Goal: Task Accomplishment & Management: Use online tool/utility

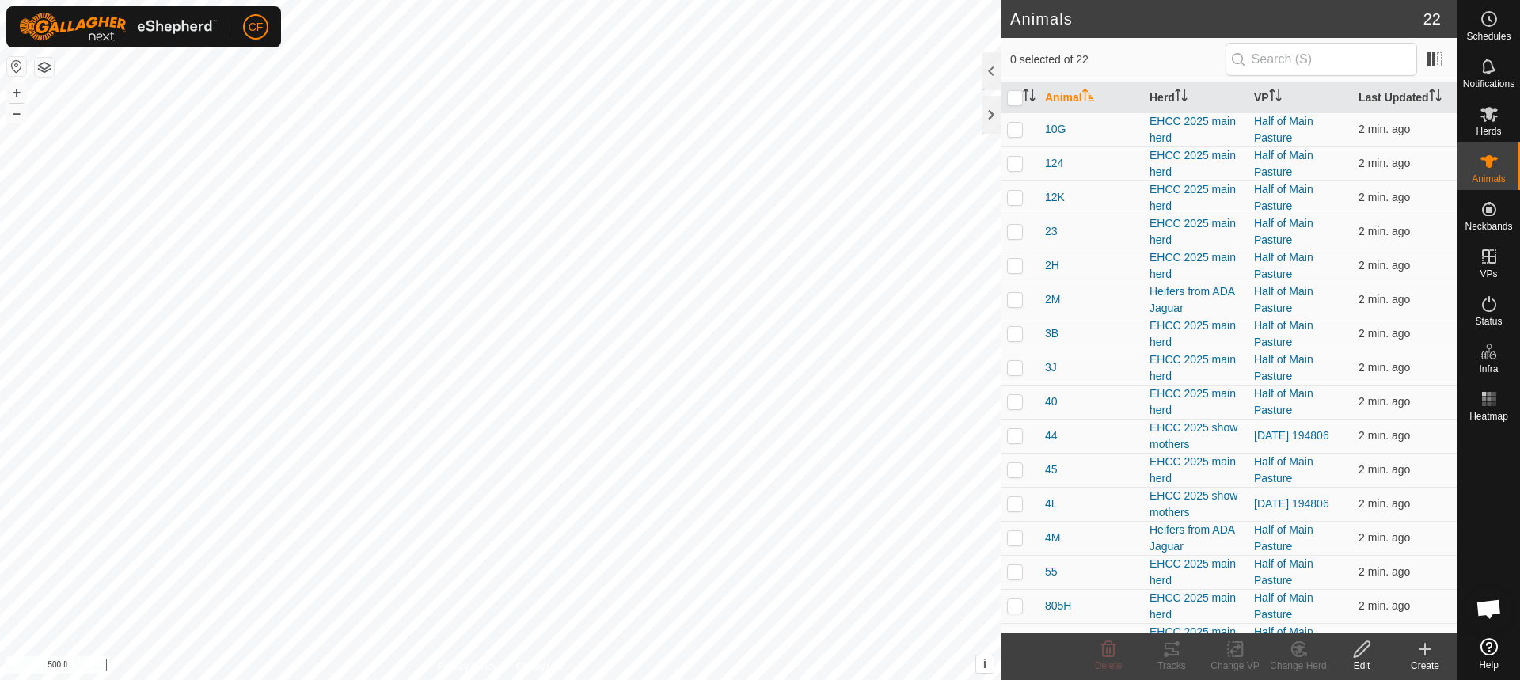
scroll to position [740, 0]
checkbox input "true"
click at [1164, 644] on icon at bounding box center [1171, 649] width 19 height 19
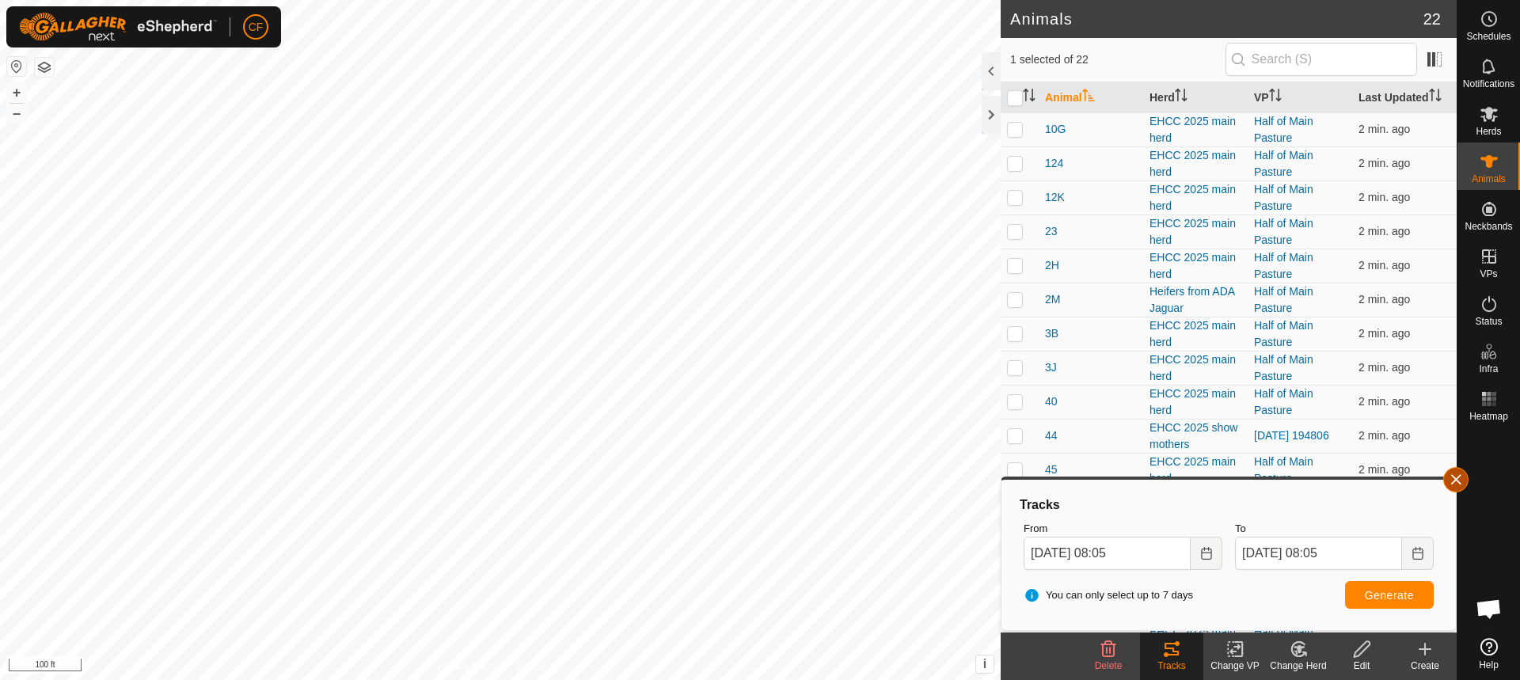
click at [1449, 478] on button "button" at bounding box center [1455, 479] width 25 height 25
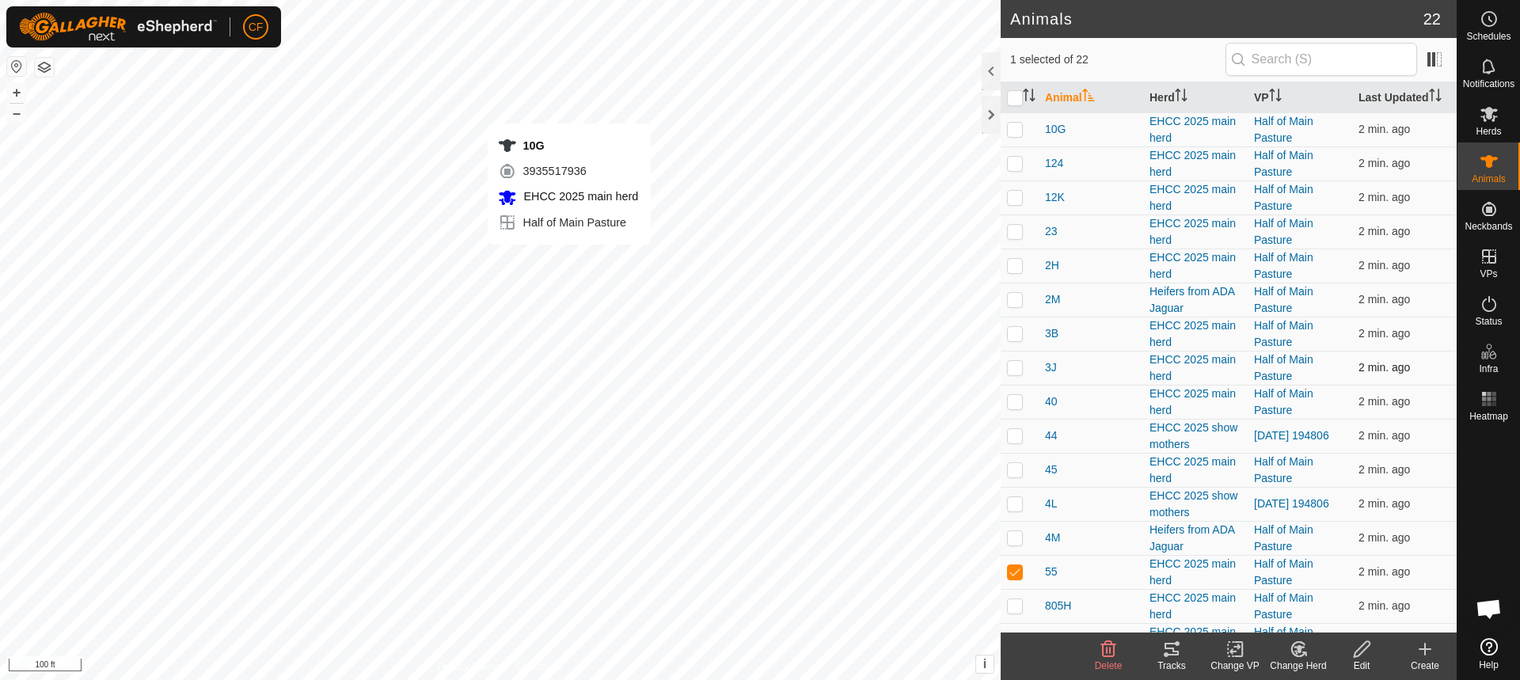
checkbox input "true"
checkbox input "false"
click at [1180, 652] on icon at bounding box center [1171, 649] width 19 height 19
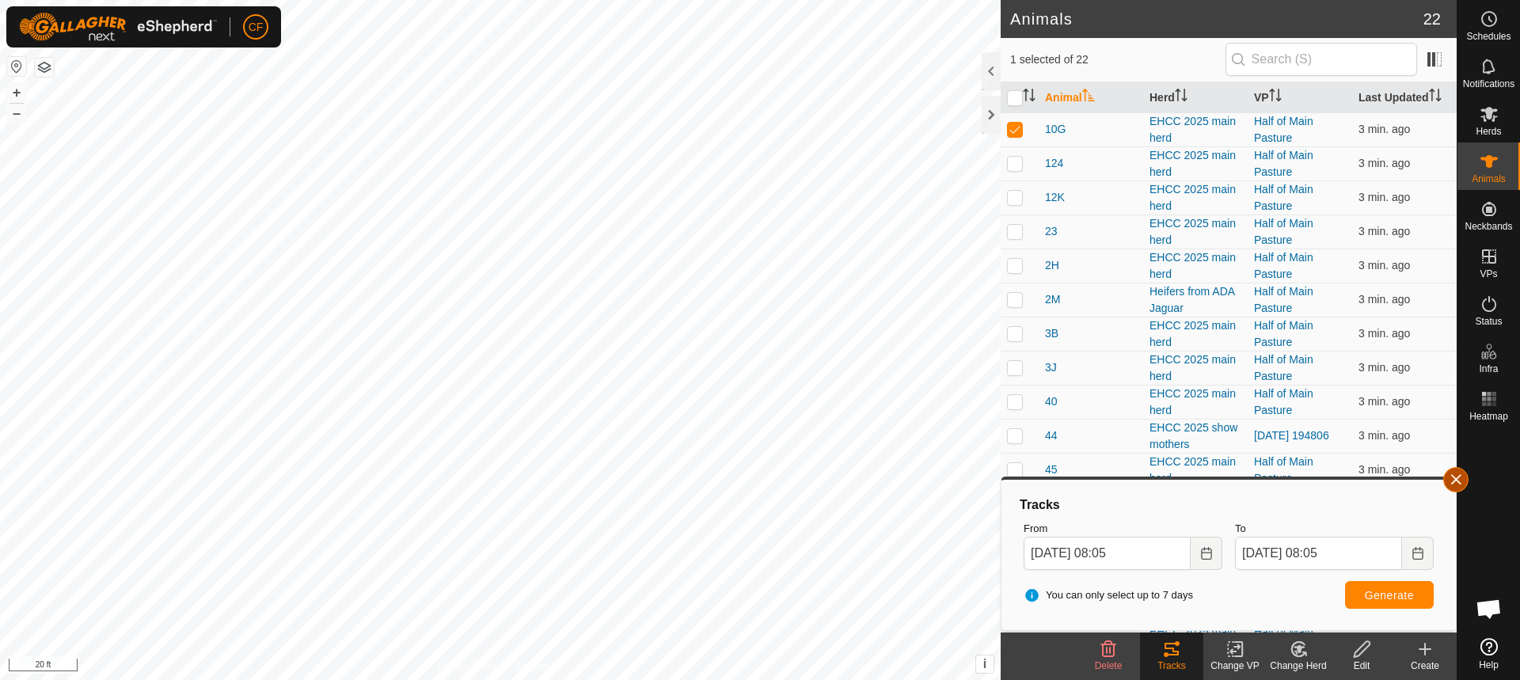
click at [1450, 477] on button "button" at bounding box center [1455, 479] width 25 height 25
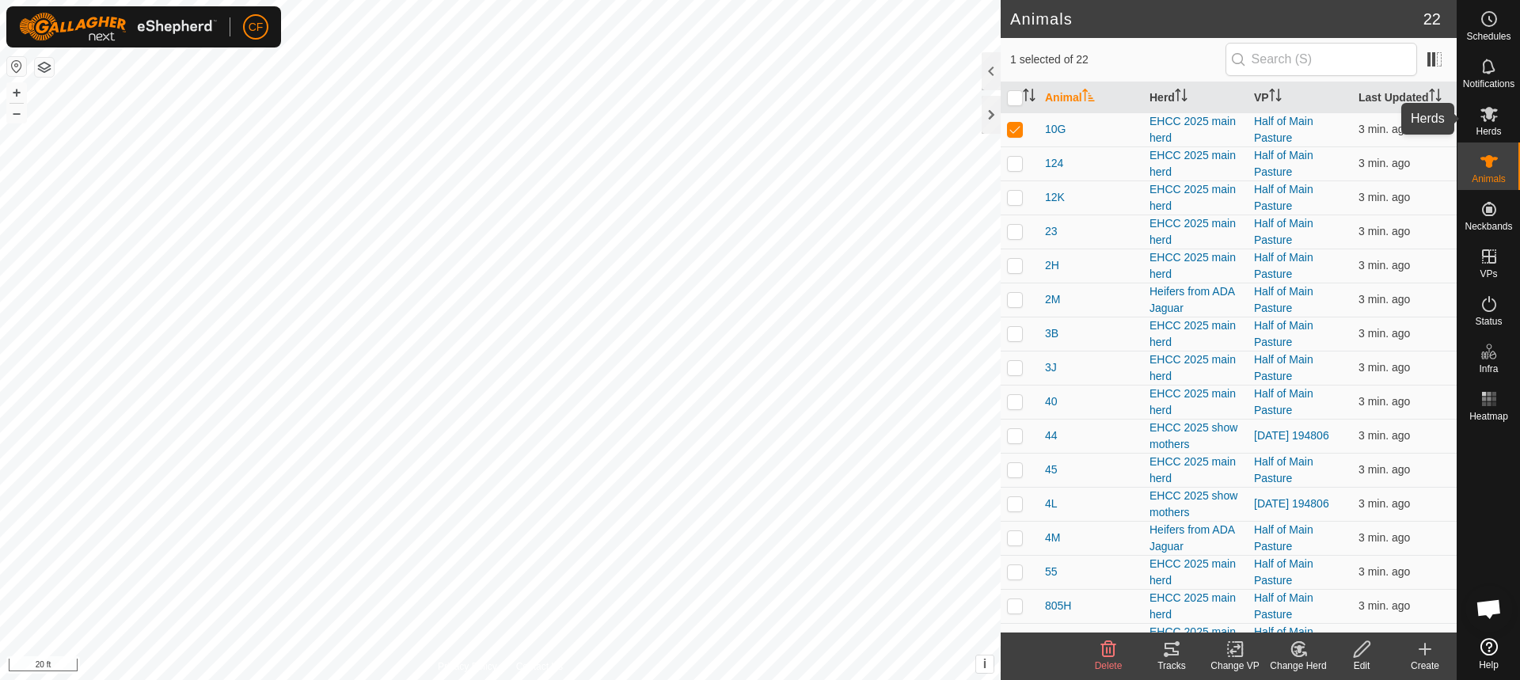
click at [1496, 123] on icon at bounding box center [1488, 113] width 19 height 19
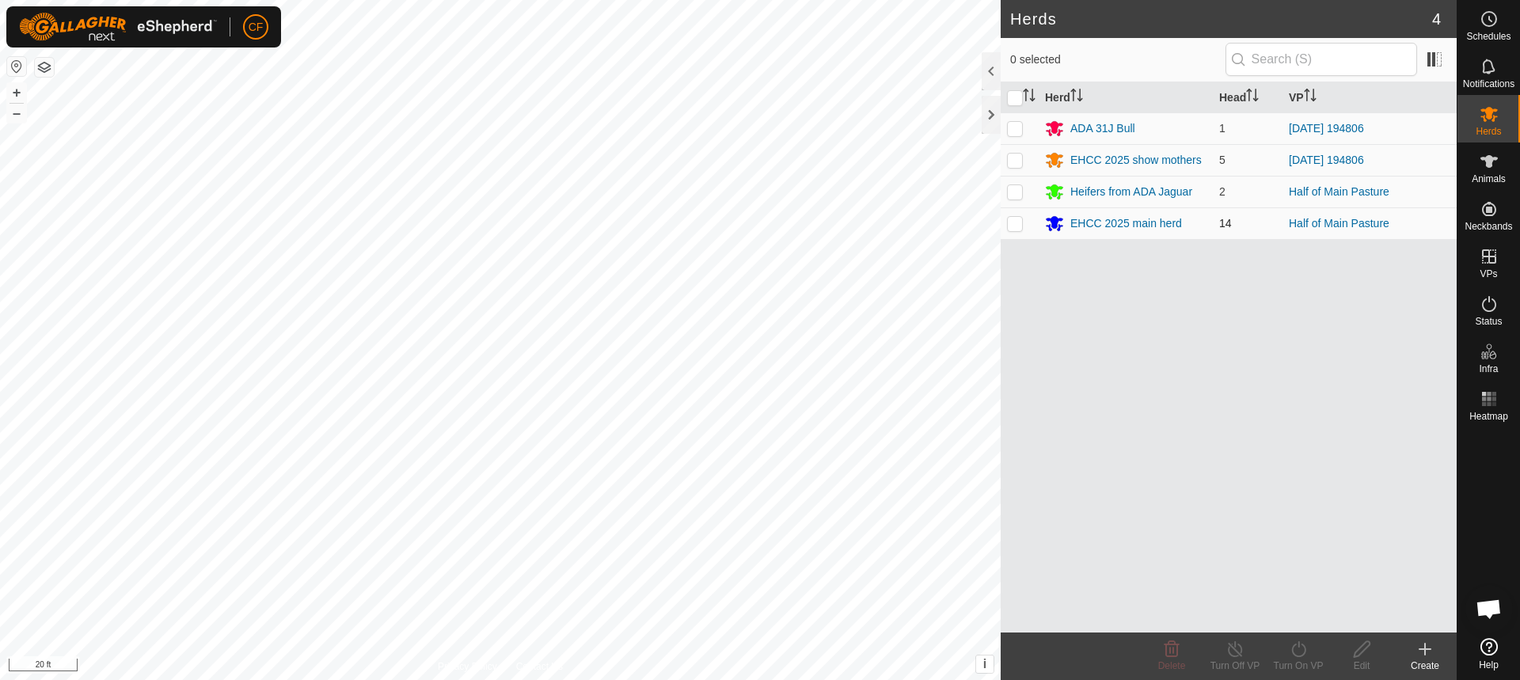
click at [1019, 226] on p-checkbox at bounding box center [1015, 223] width 16 height 13
checkbox input "true"
click at [1237, 651] on line at bounding box center [1234, 650] width 13 height 13
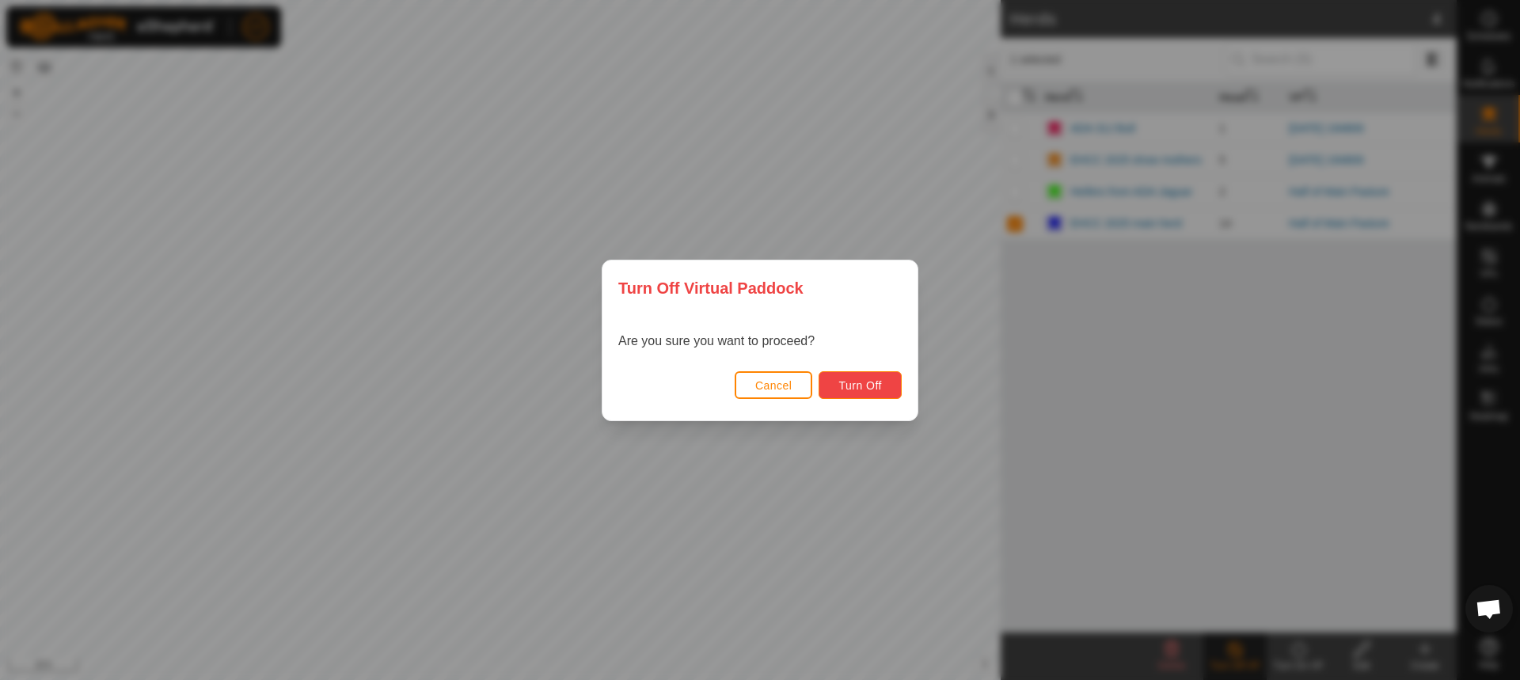
click at [863, 385] on span "Turn Off" at bounding box center [860, 385] width 44 height 13
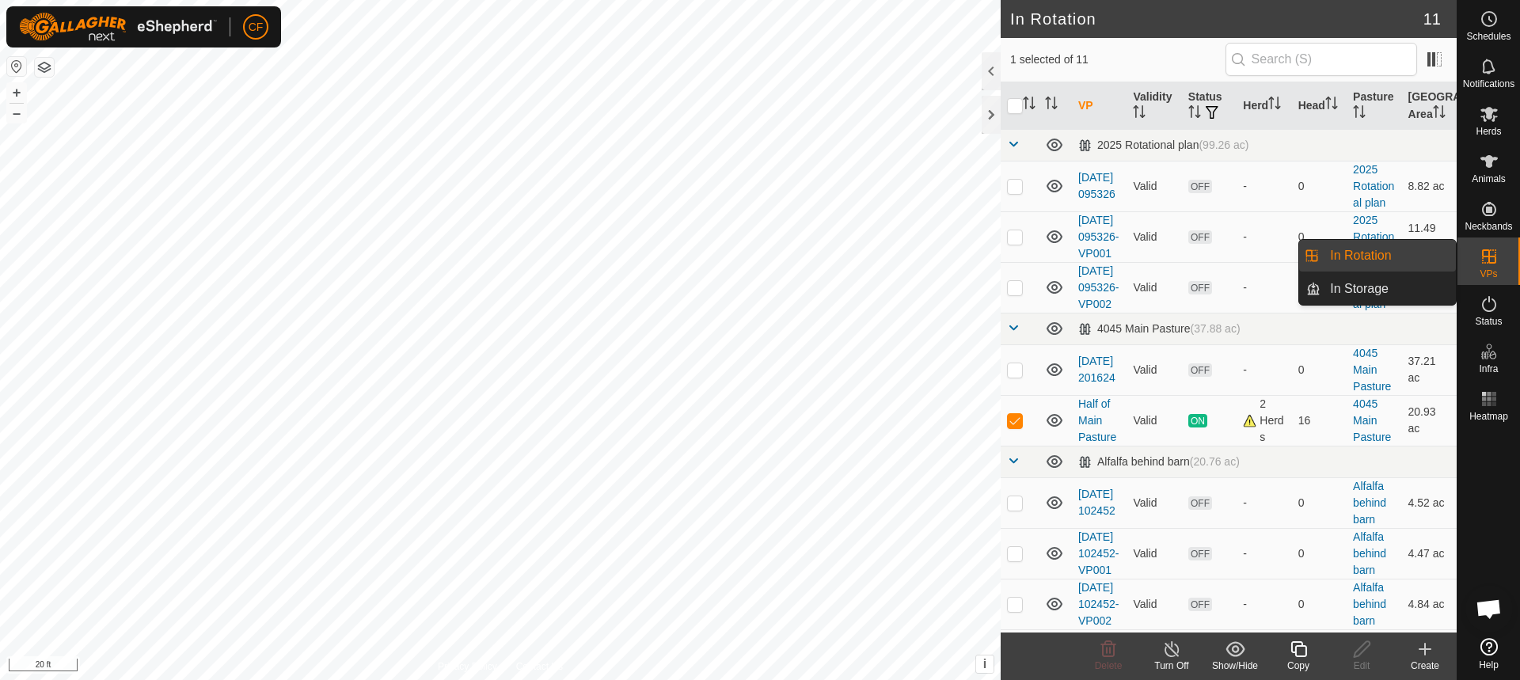
click at [1399, 257] on link "In Rotation" at bounding box center [1387, 256] width 135 height 32
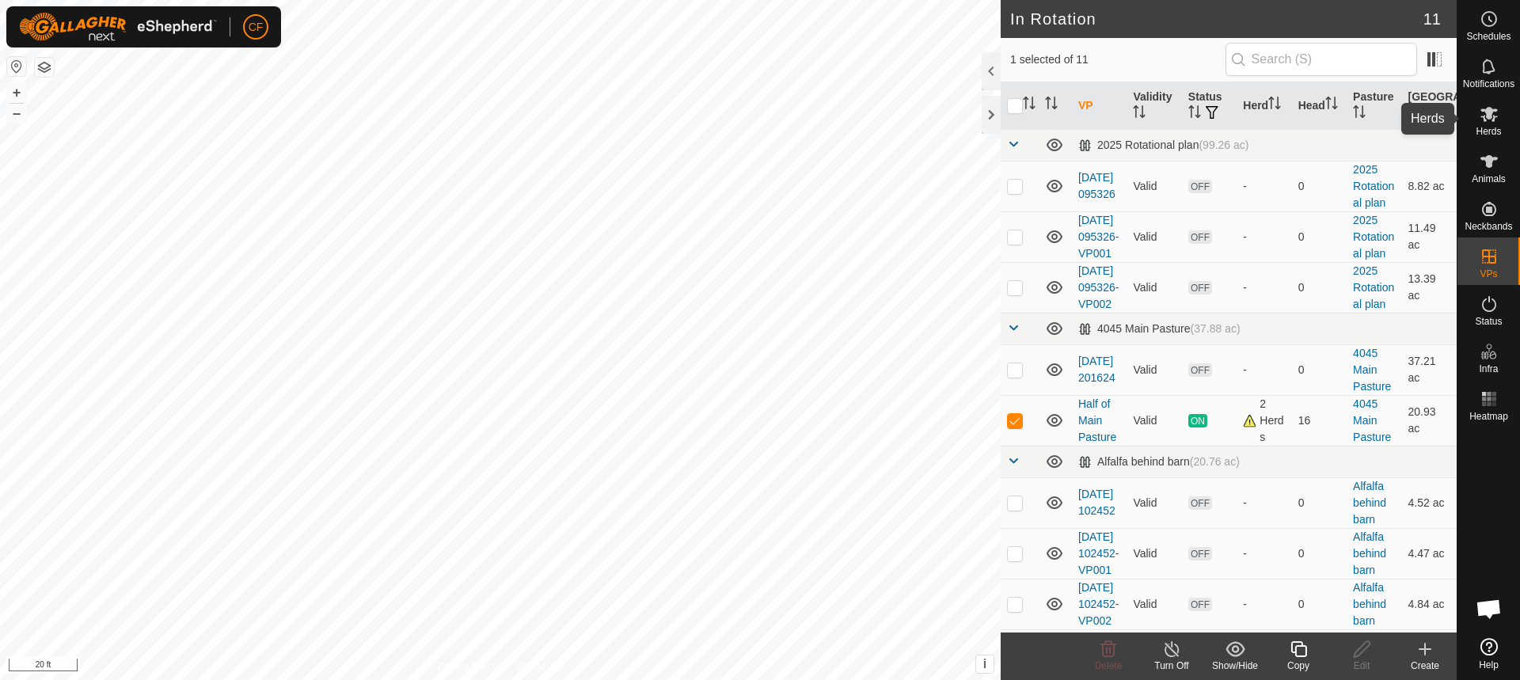
click at [1490, 120] on icon at bounding box center [1488, 113] width 19 height 19
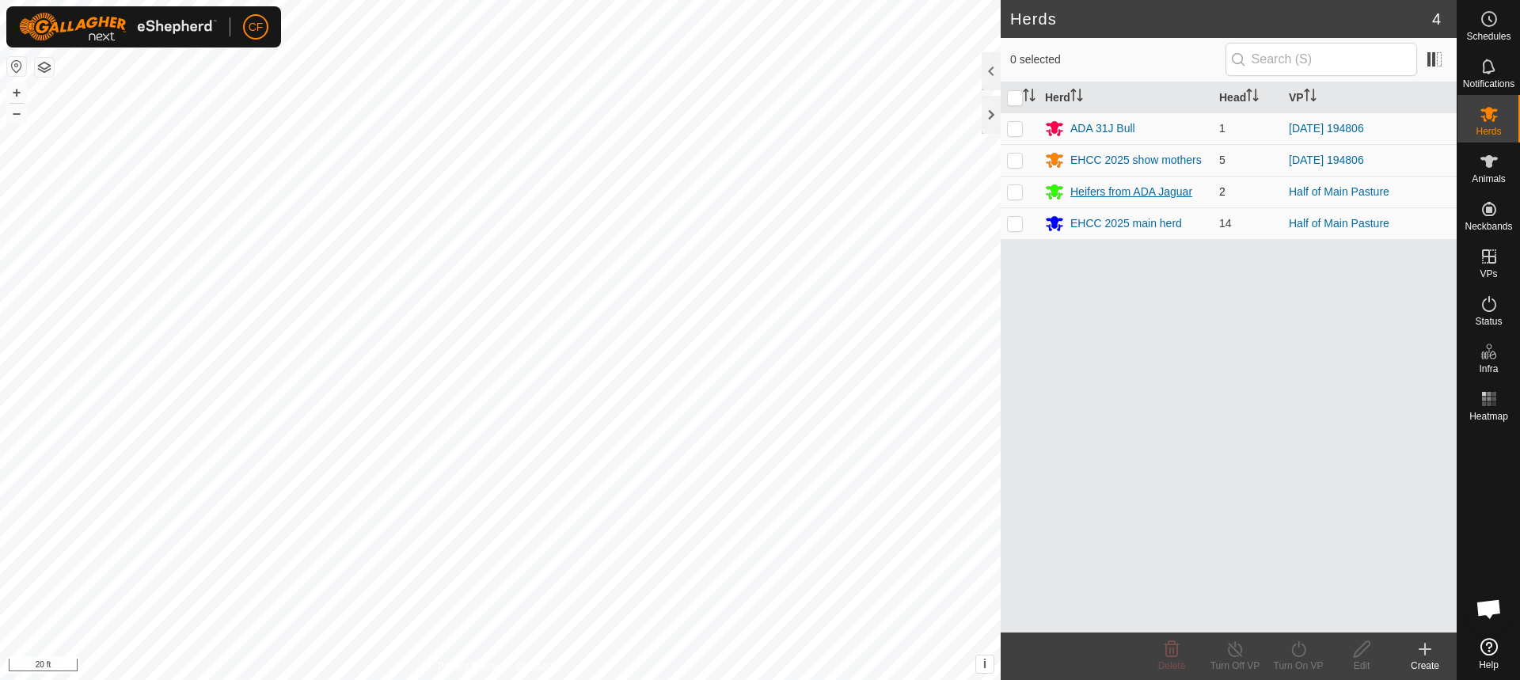
click at [1108, 188] on div "Heifers from ADA Jaguar" at bounding box center [1131, 192] width 122 height 17
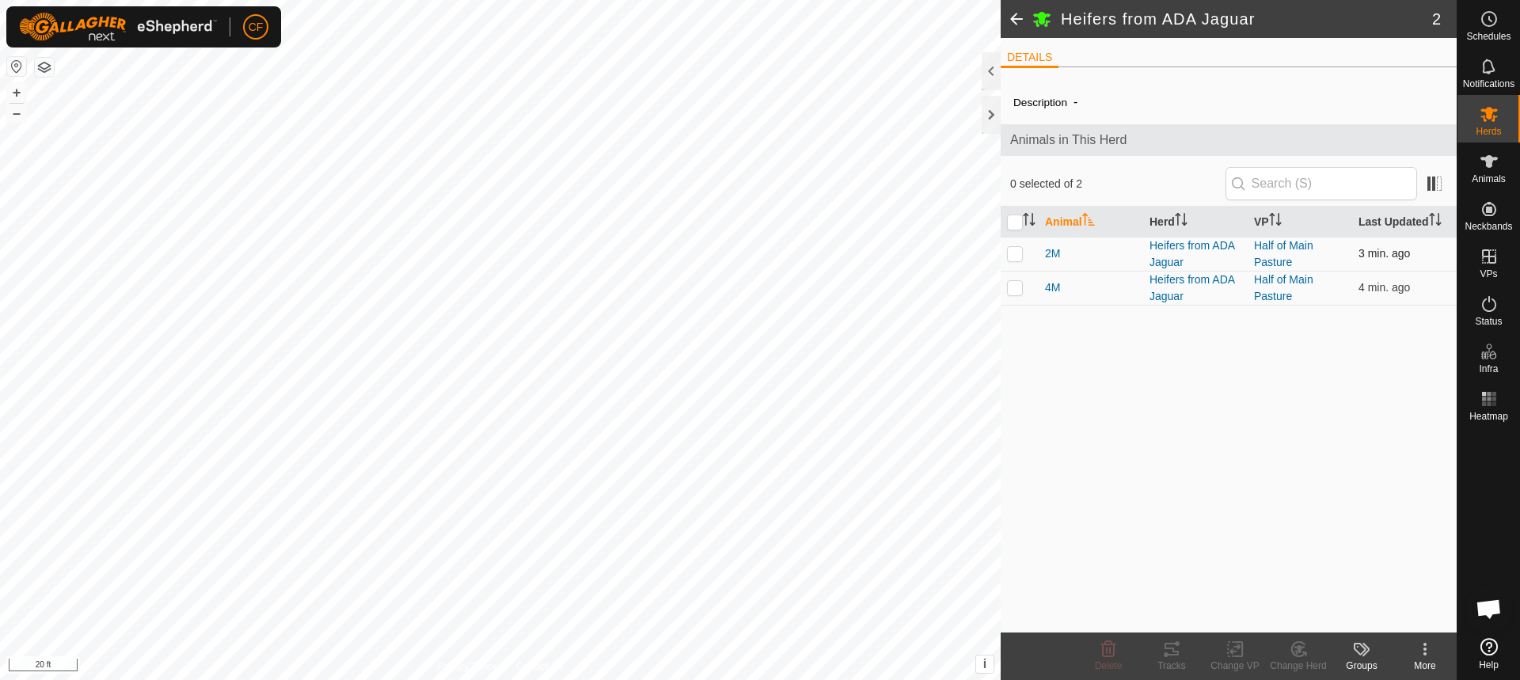
click at [1016, 256] on p-checkbox at bounding box center [1015, 253] width 16 height 13
checkbox input "true"
click at [1012, 292] on p-checkbox at bounding box center [1015, 287] width 16 height 13
checkbox input "true"
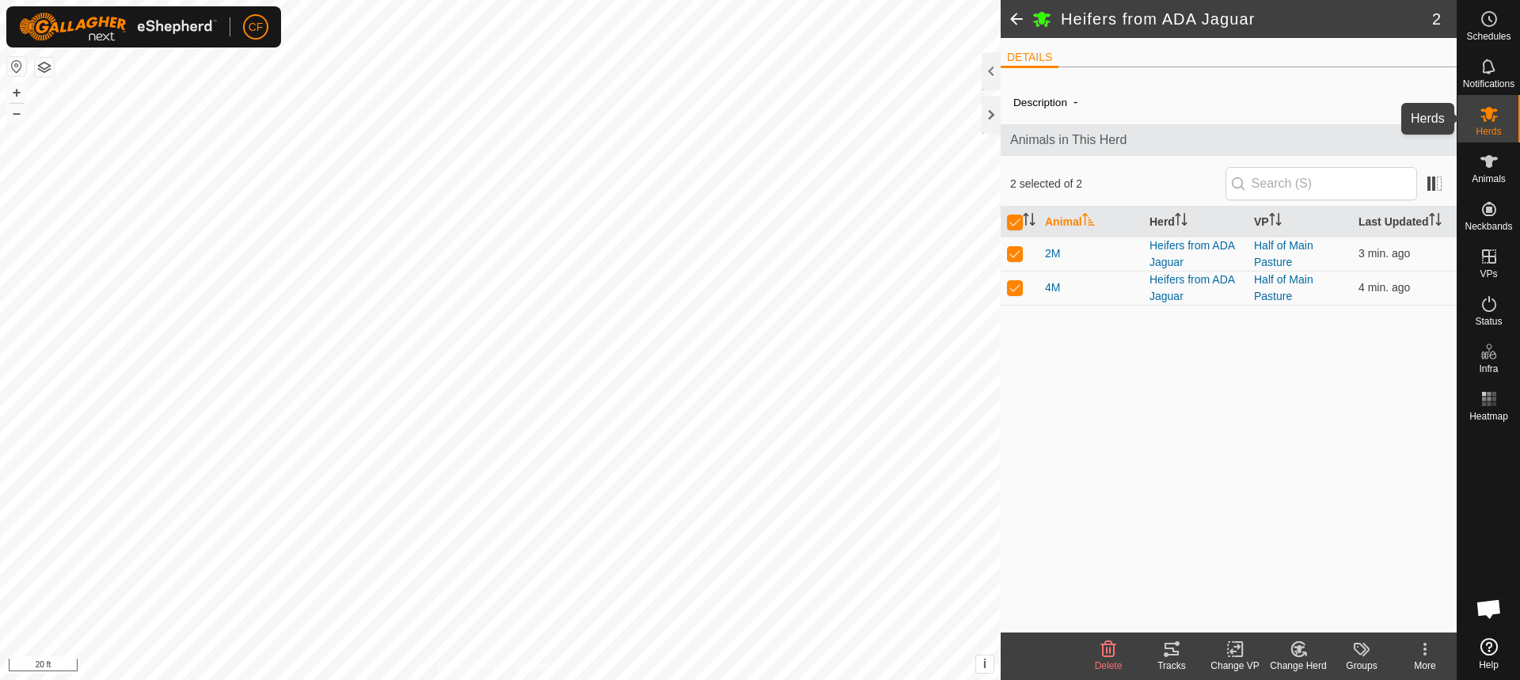
click at [1490, 120] on icon at bounding box center [1488, 113] width 19 height 19
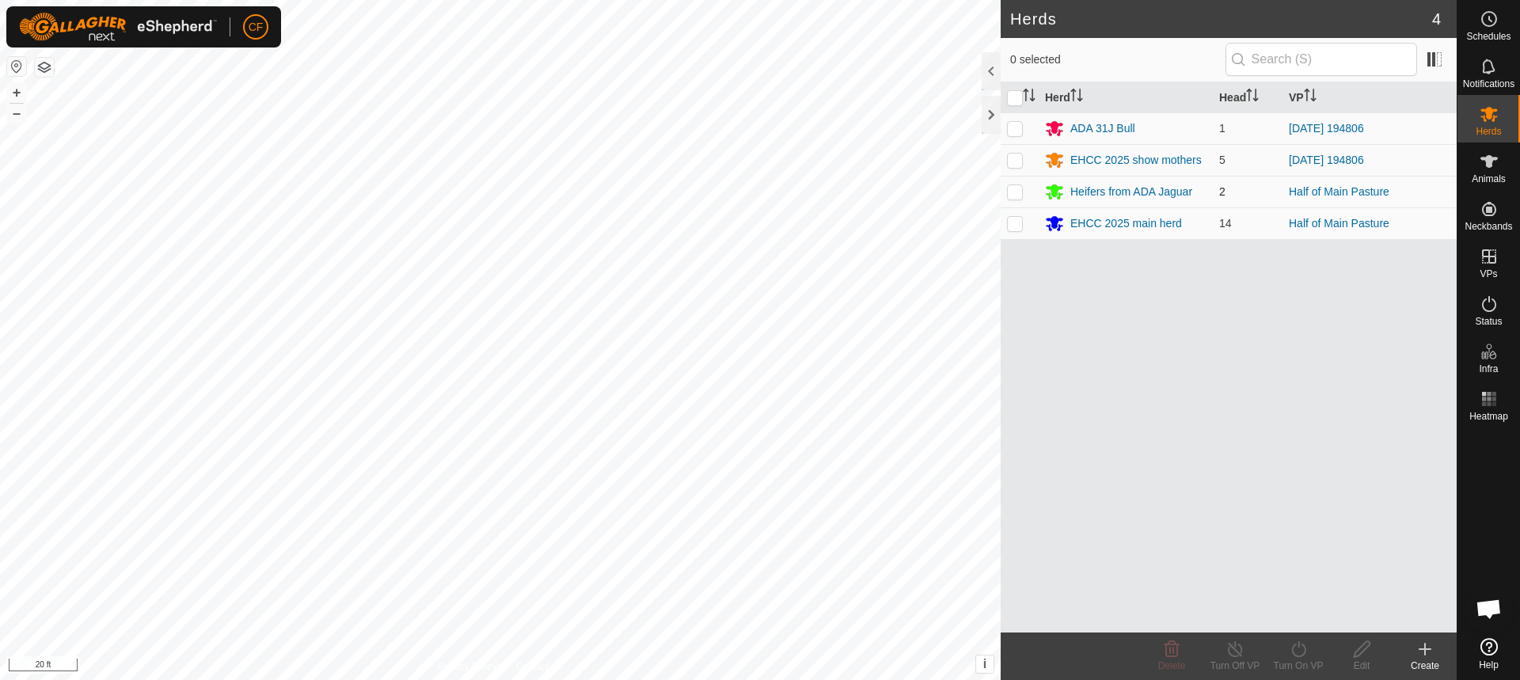
click at [1020, 194] on p-checkbox at bounding box center [1015, 191] width 16 height 13
checkbox input "true"
click at [1231, 650] on icon at bounding box center [1235, 649] width 20 height 19
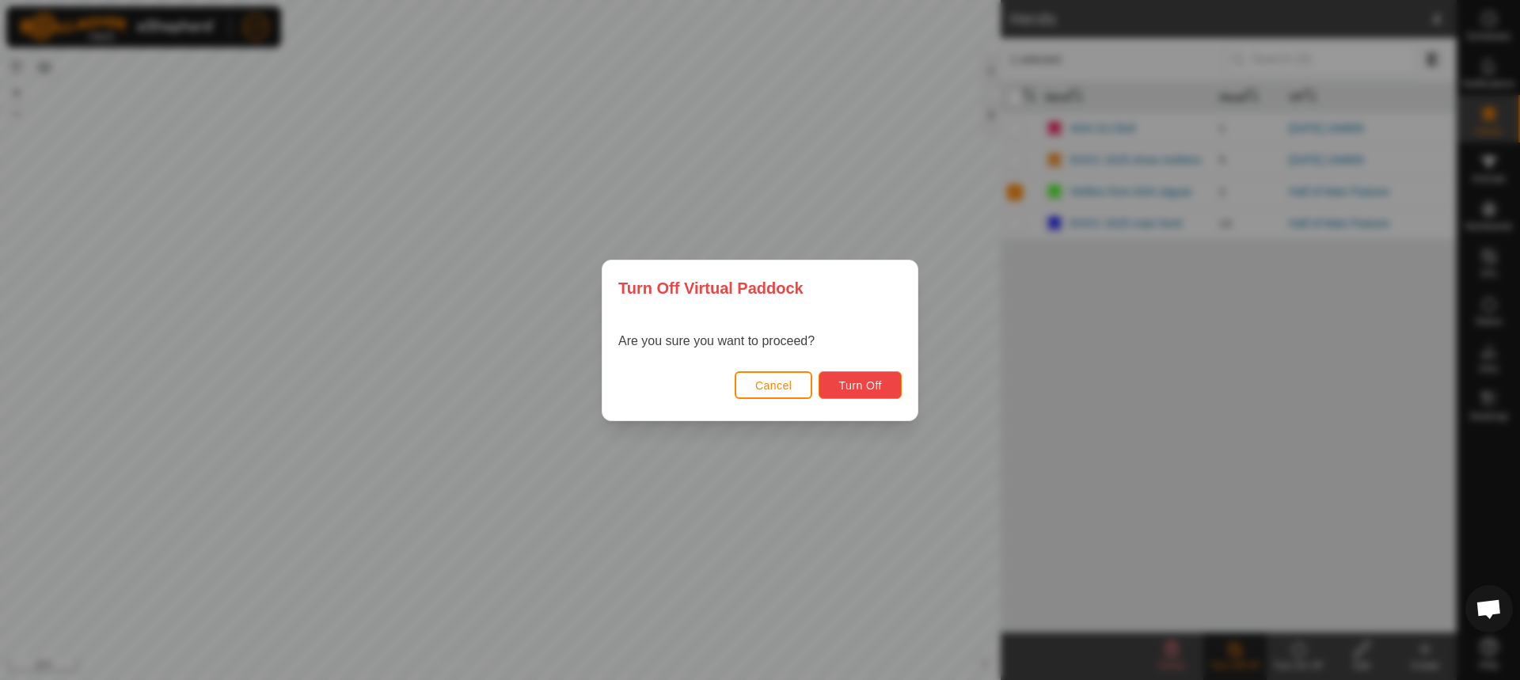
click at [856, 385] on span "Turn Off" at bounding box center [860, 385] width 44 height 13
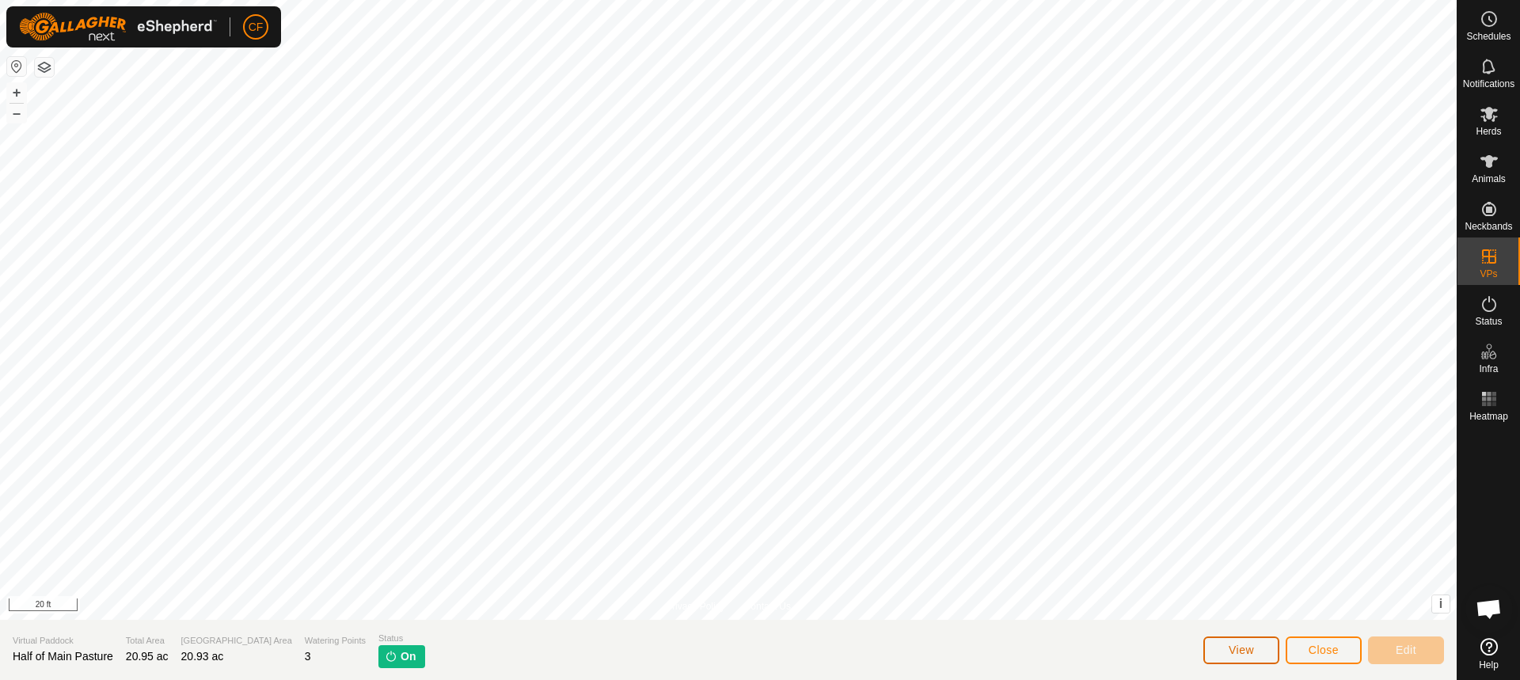
click at [1241, 654] on span "View" at bounding box center [1240, 650] width 25 height 13
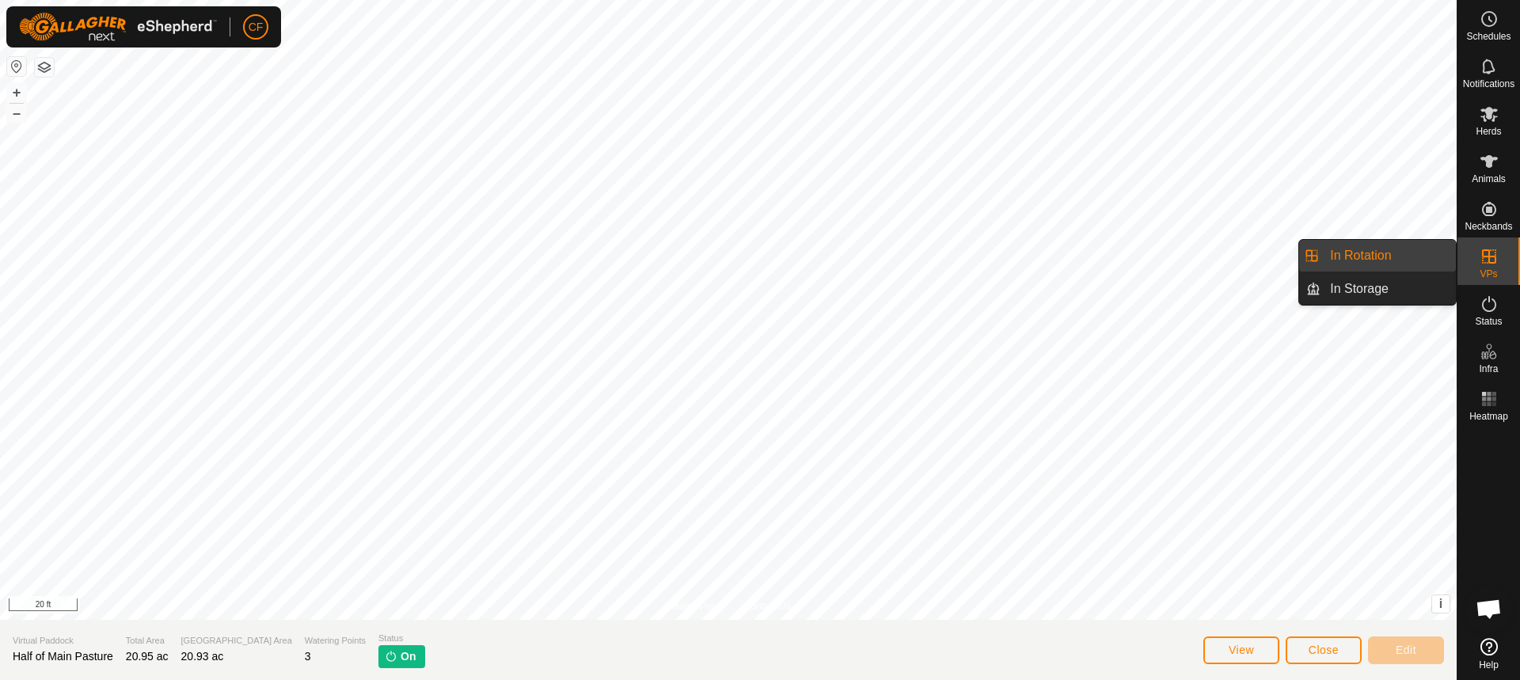
click at [1362, 256] on link "In Rotation" at bounding box center [1387, 256] width 135 height 32
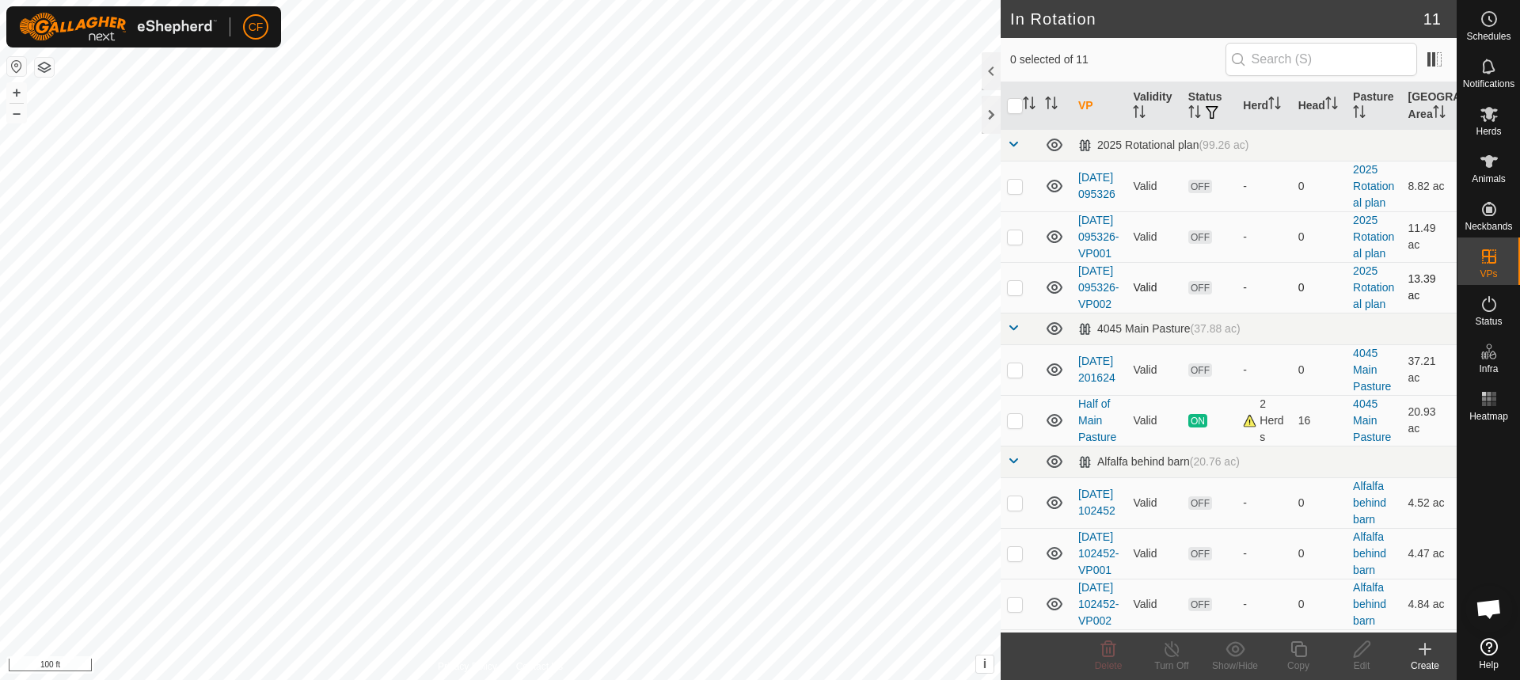
checkbox input "true"
click at [1088, 443] on link "Half of Main Pasture" at bounding box center [1097, 420] width 38 height 46
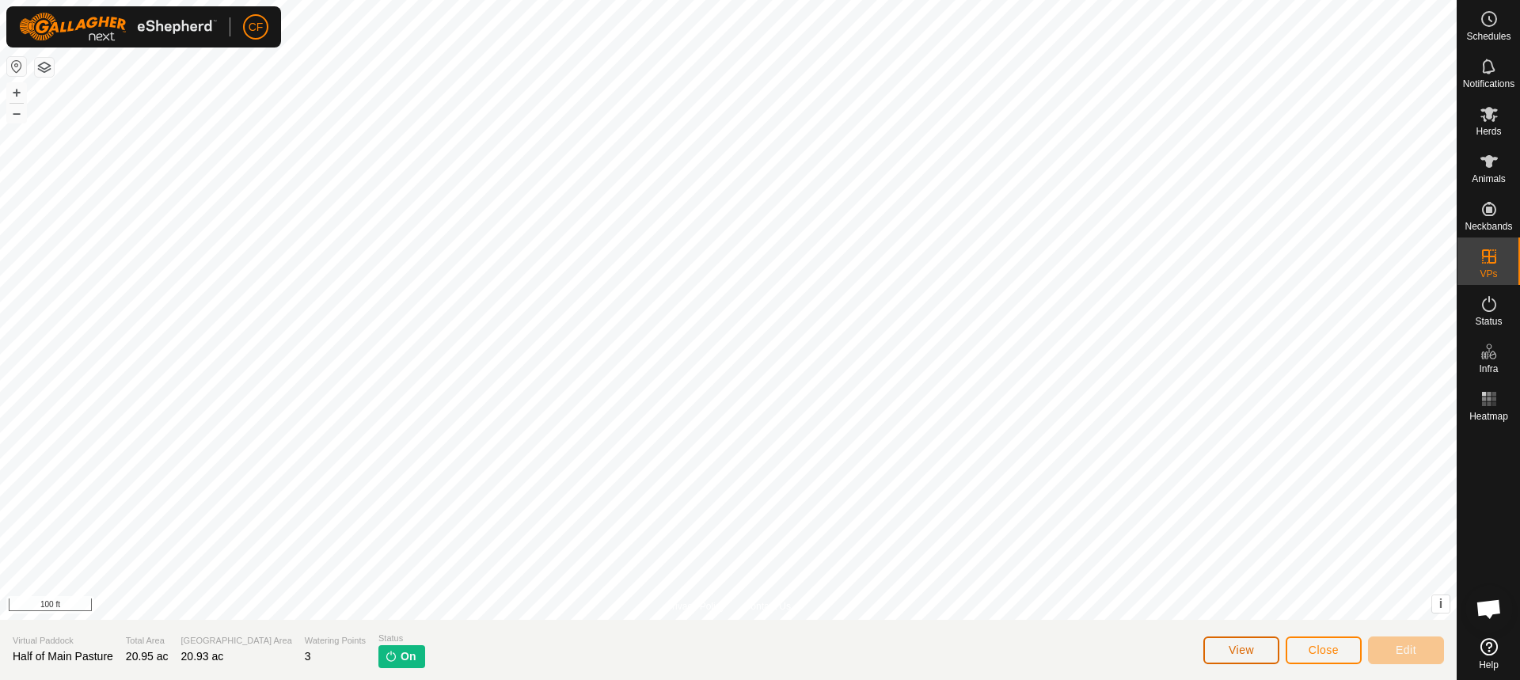
click at [1255, 650] on button "View" at bounding box center [1241, 650] width 76 height 28
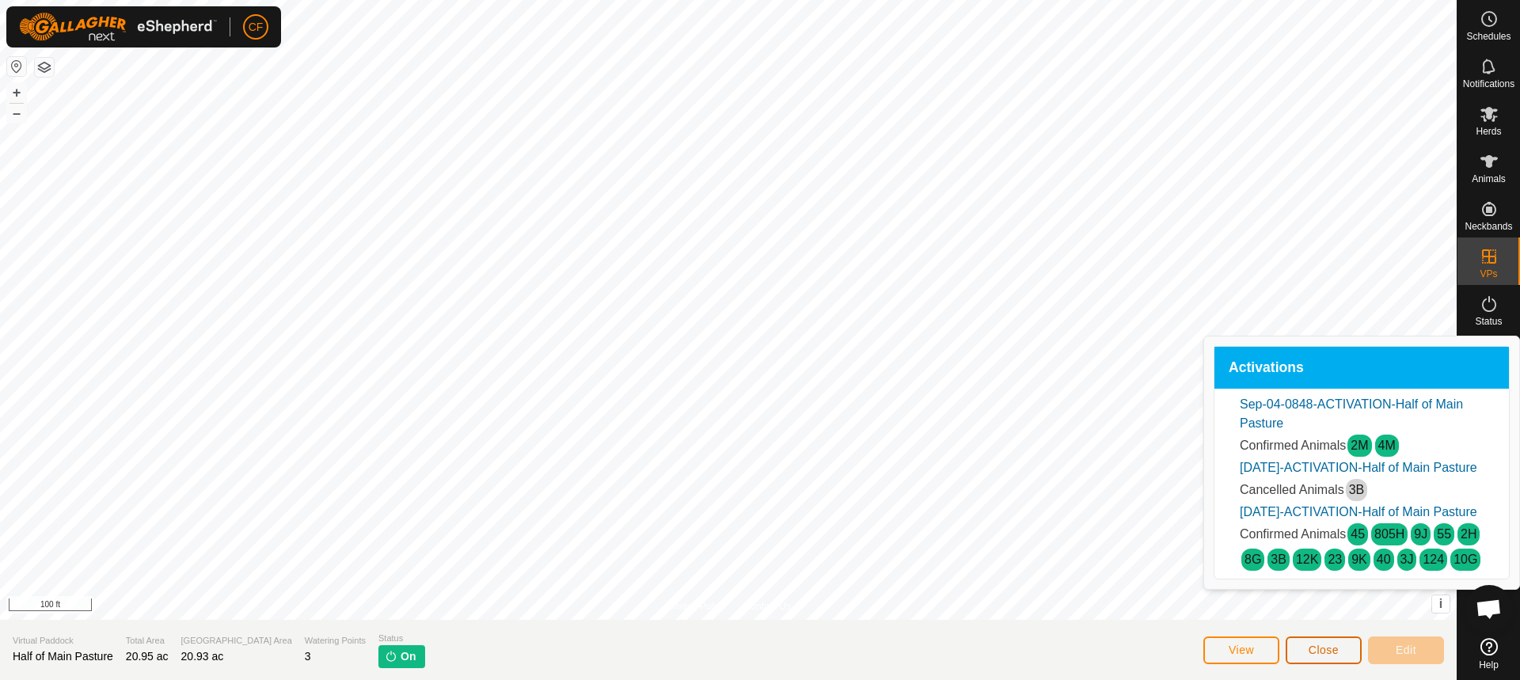
click at [1331, 650] on span "Close" at bounding box center [1323, 650] width 30 height 13
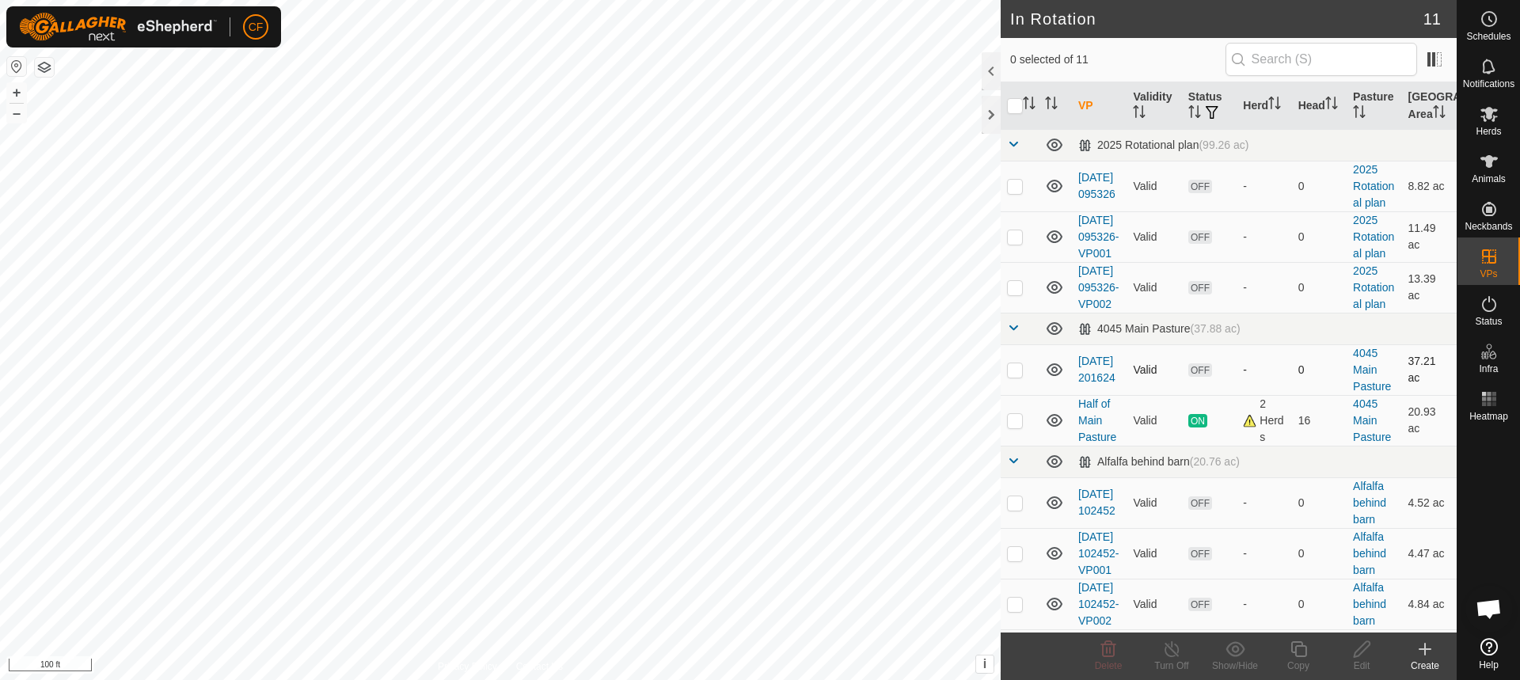
checkbox input "true"
drag, startPoint x: 1461, startPoint y: 105, endPoint x: 1474, endPoint y: 108, distance: 13.1
click at [1464, 106] on div "Herds" at bounding box center [1488, 118] width 63 height 47
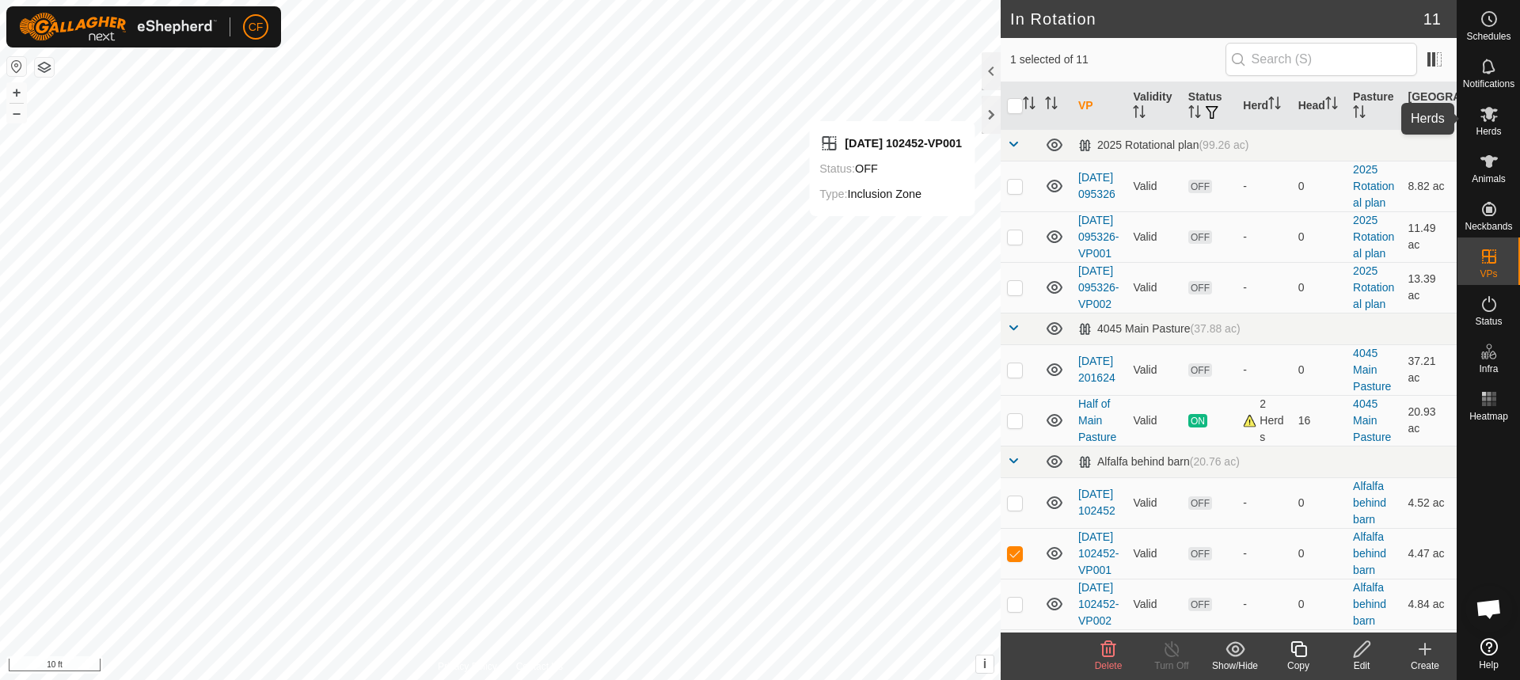
click at [1487, 119] on icon at bounding box center [1488, 114] width 17 height 15
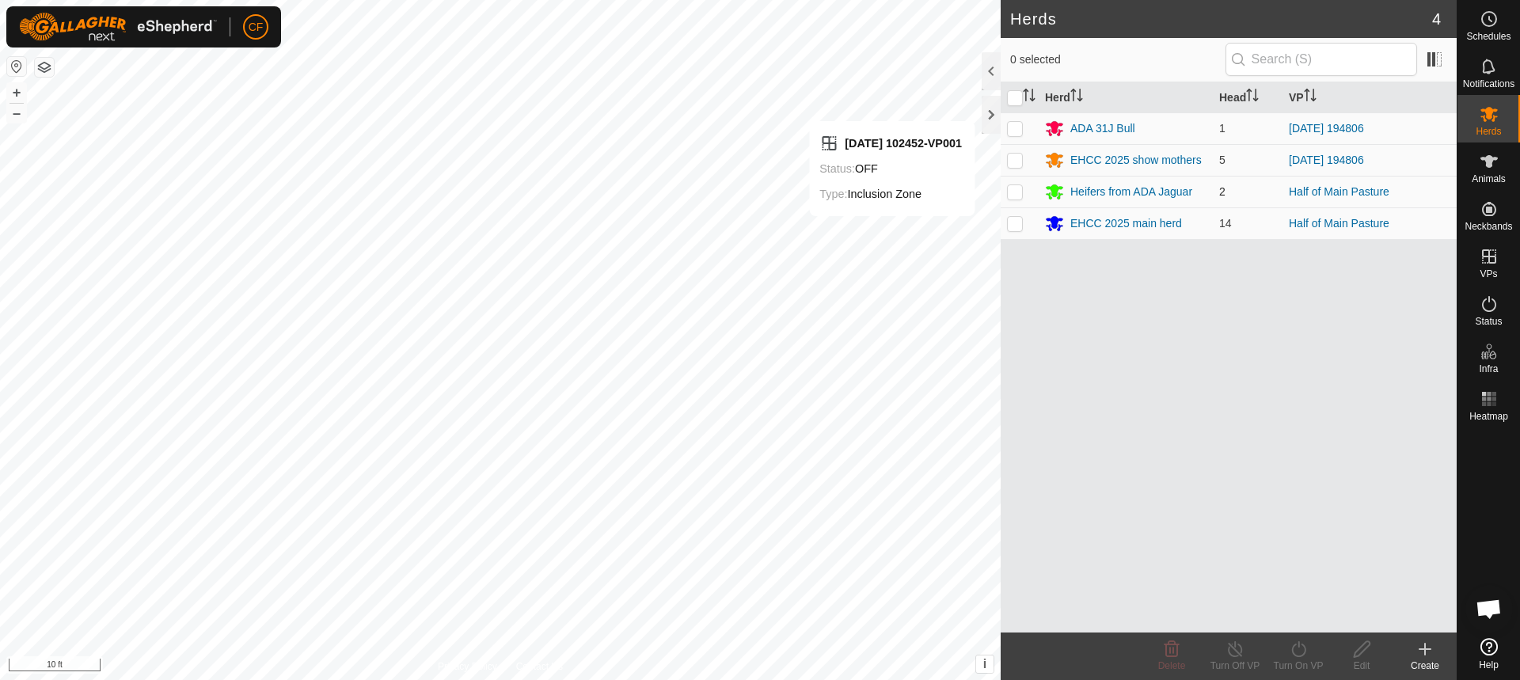
click at [1015, 194] on p-checkbox at bounding box center [1015, 191] width 16 height 13
checkbox input "true"
click at [1012, 220] on p-checkbox at bounding box center [1015, 223] width 16 height 13
checkbox input "true"
click at [1302, 659] on div "Turn On VP" at bounding box center [1297, 666] width 63 height 14
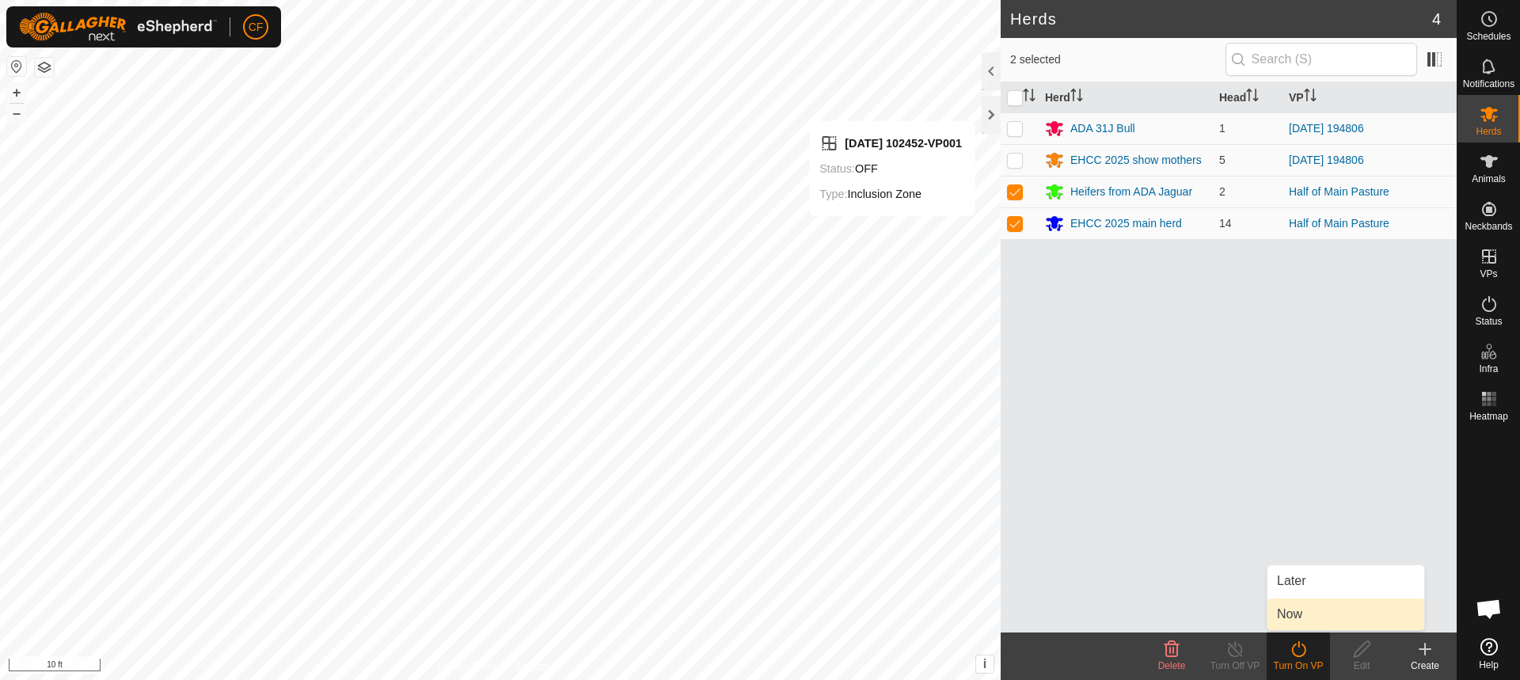
click at [1300, 616] on link "Now" at bounding box center [1345, 614] width 157 height 32
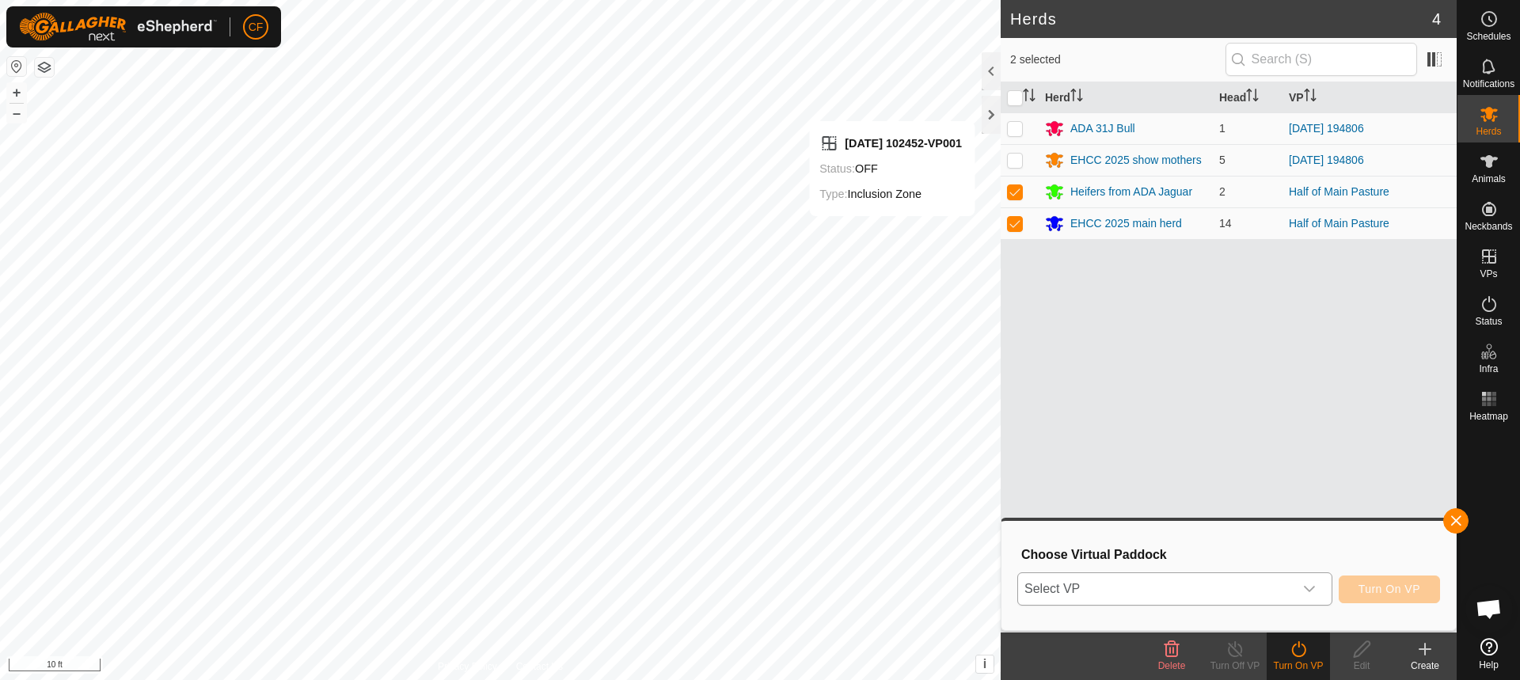
click at [1316, 587] on div "dropdown trigger" at bounding box center [1309, 589] width 32 height 32
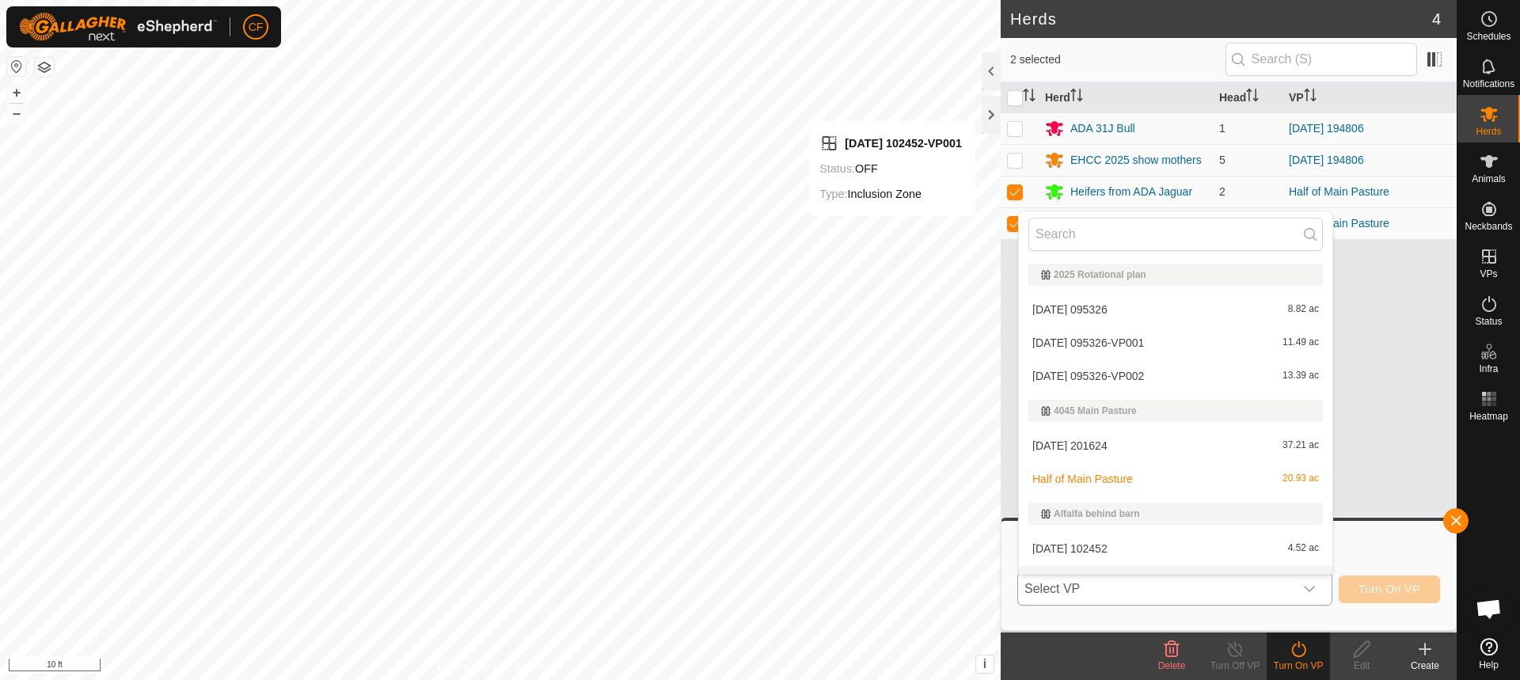
scroll to position [24, 0]
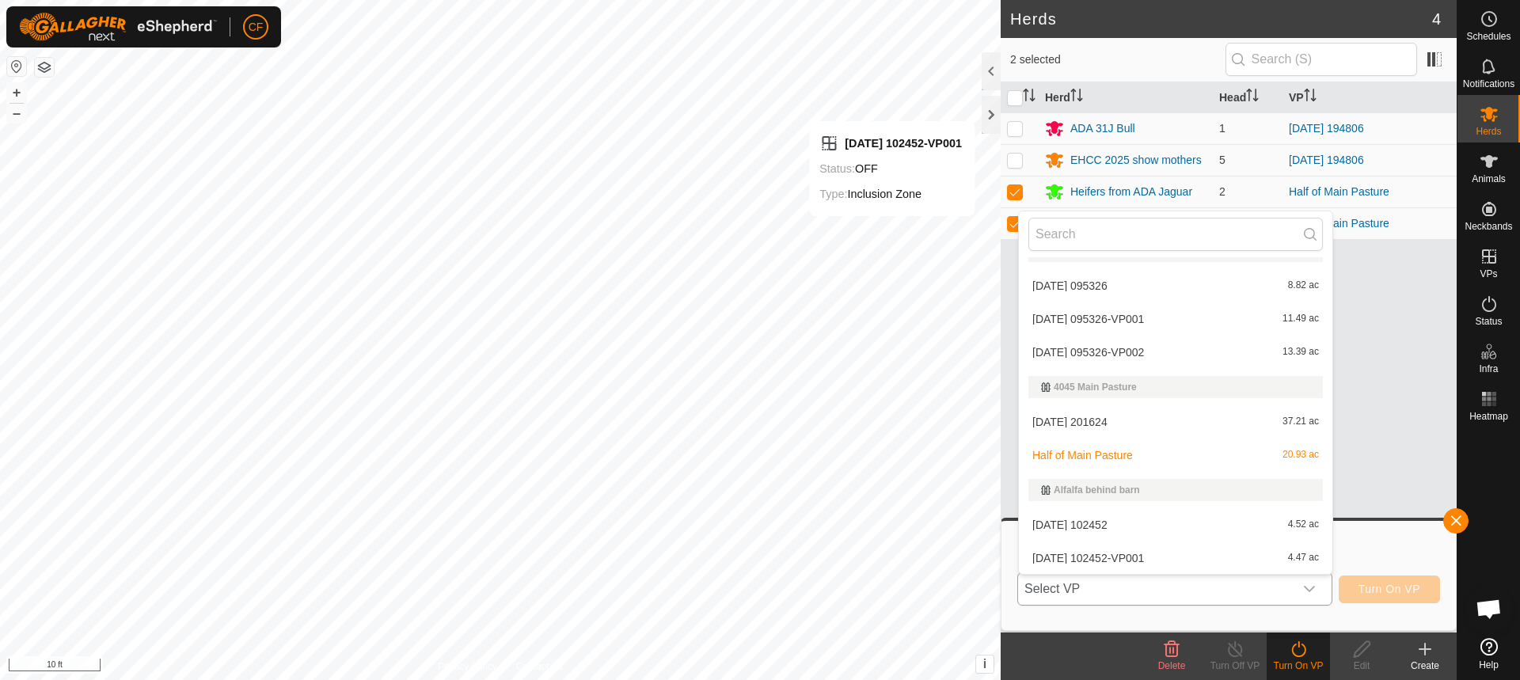
click at [1081, 451] on li "Half of Main Pasture 20.93 ac" at bounding box center [1175, 455] width 313 height 32
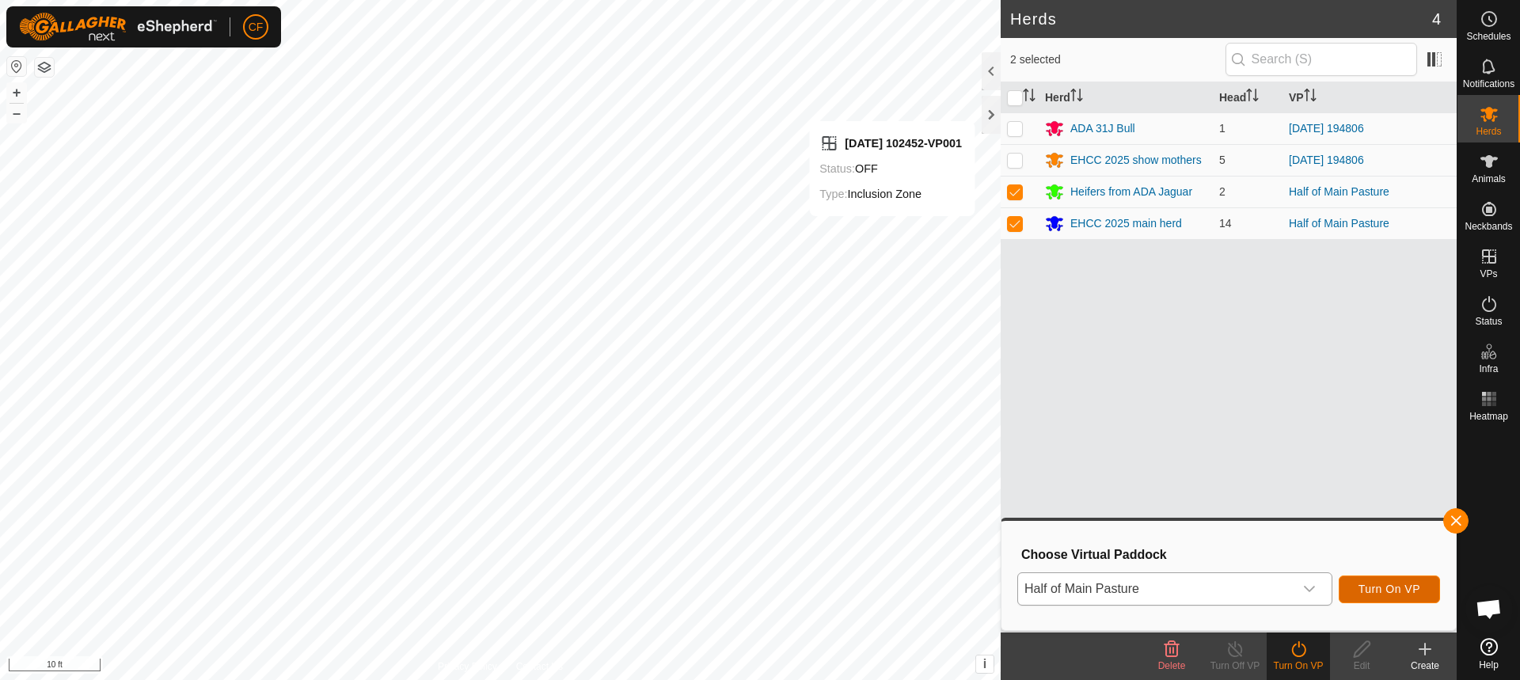
click at [1384, 587] on span "Turn On VP" at bounding box center [1389, 589] width 62 height 13
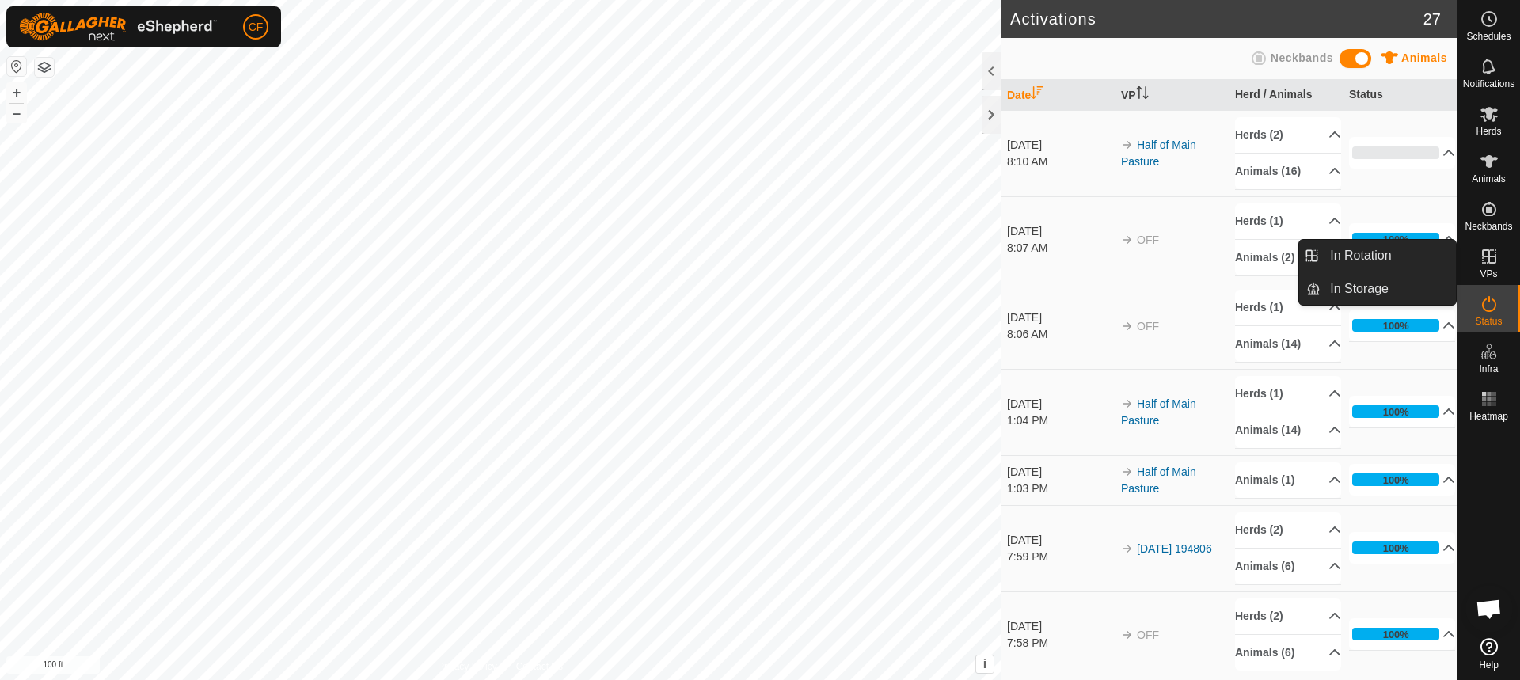
click at [1497, 257] on icon at bounding box center [1488, 256] width 19 height 19
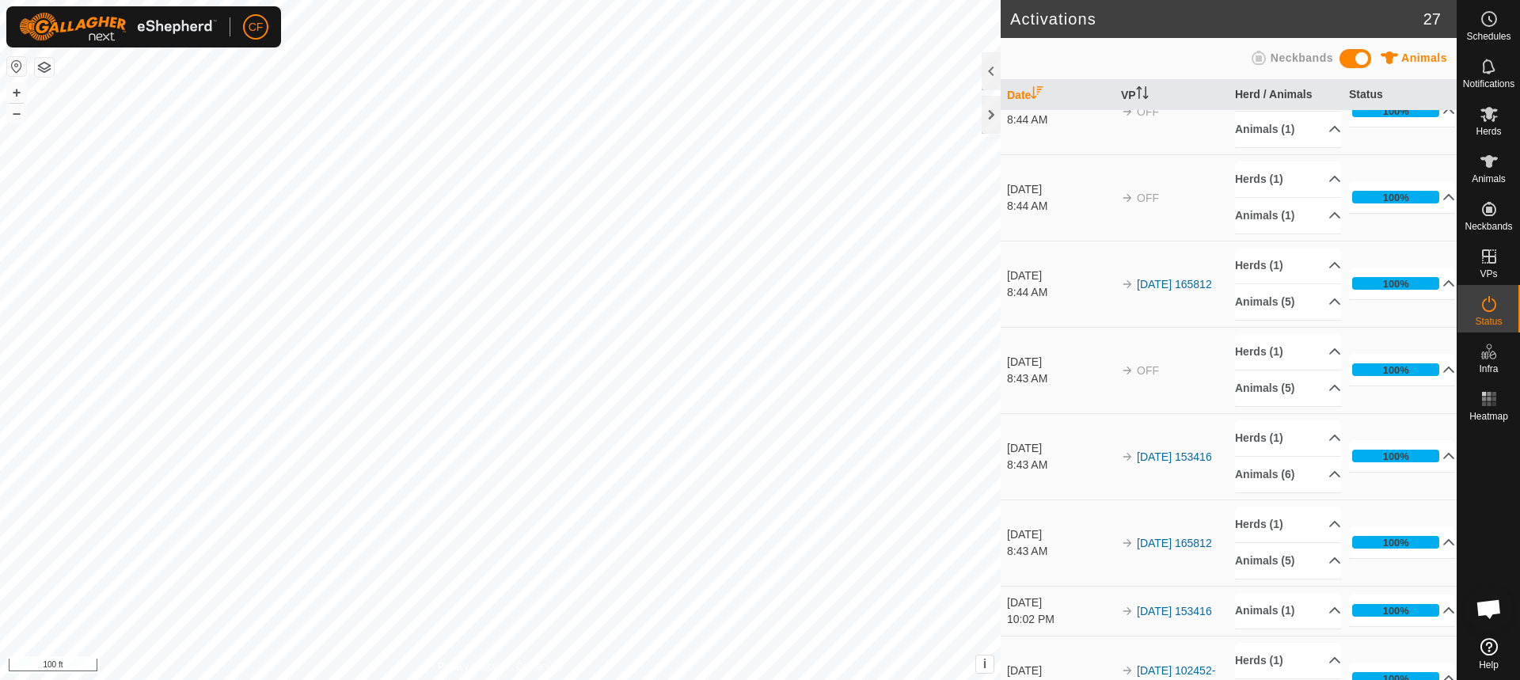
scroll to position [622, 0]
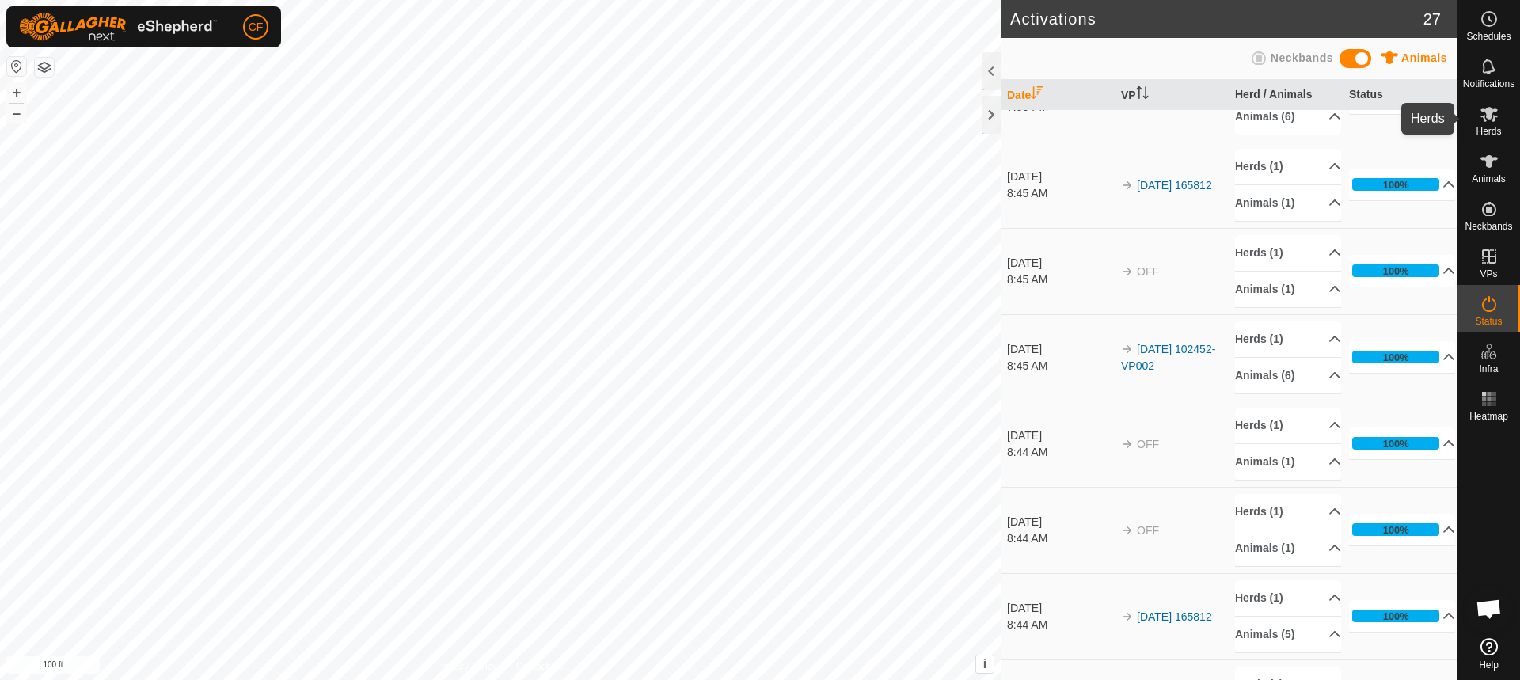
click at [1496, 112] on icon at bounding box center [1488, 113] width 19 height 19
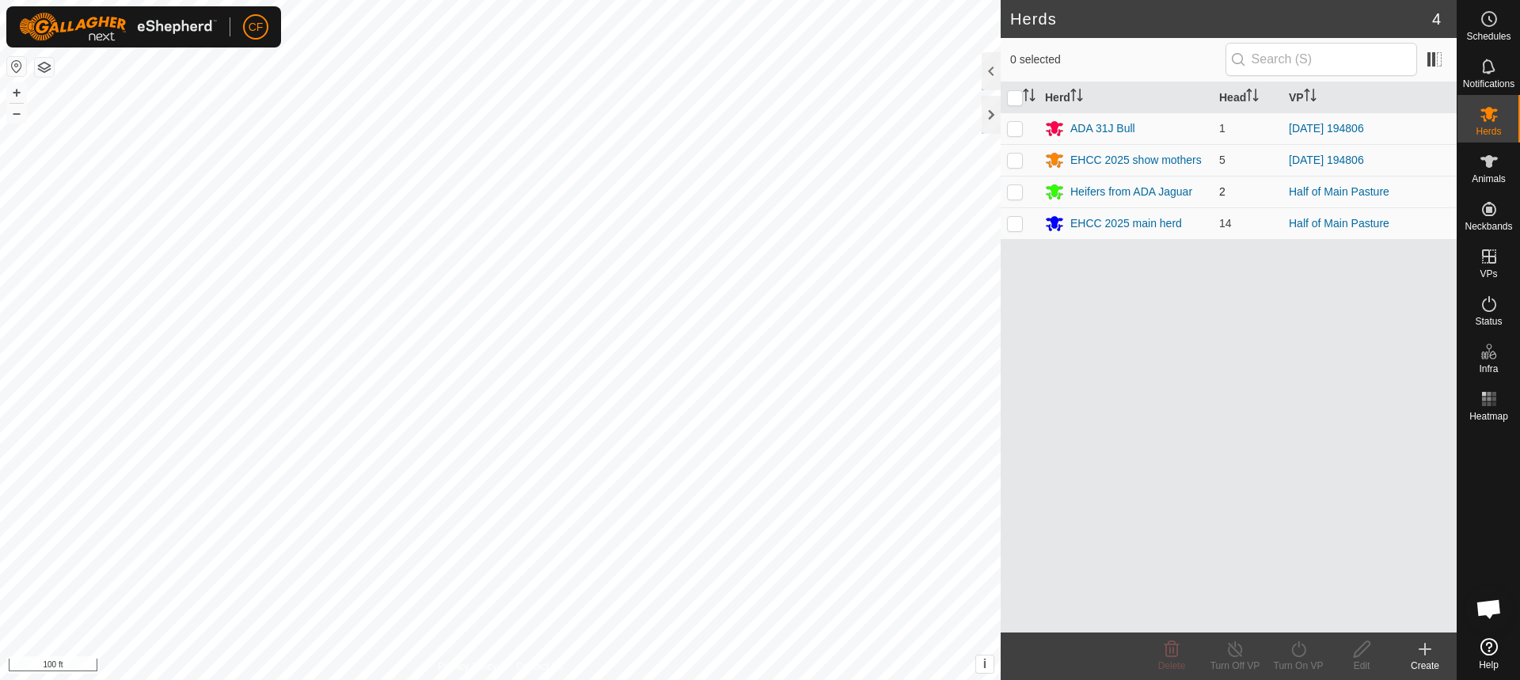
click at [1014, 191] on p-checkbox at bounding box center [1015, 191] width 16 height 13
checkbox input "true"
click at [1012, 227] on p-checkbox at bounding box center [1015, 223] width 16 height 13
checkbox input "true"
click at [1238, 653] on line at bounding box center [1234, 650] width 13 height 13
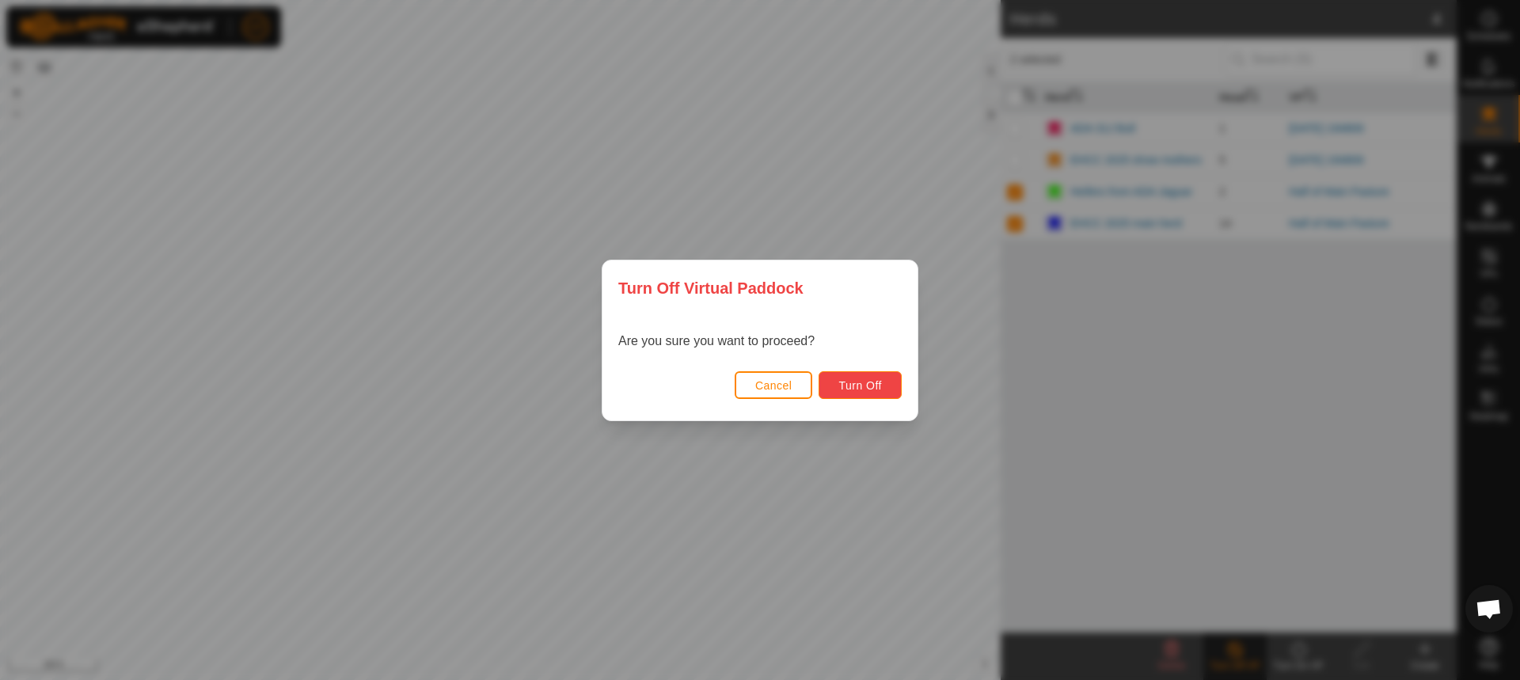
click at [864, 387] on span "Turn Off" at bounding box center [860, 385] width 44 height 13
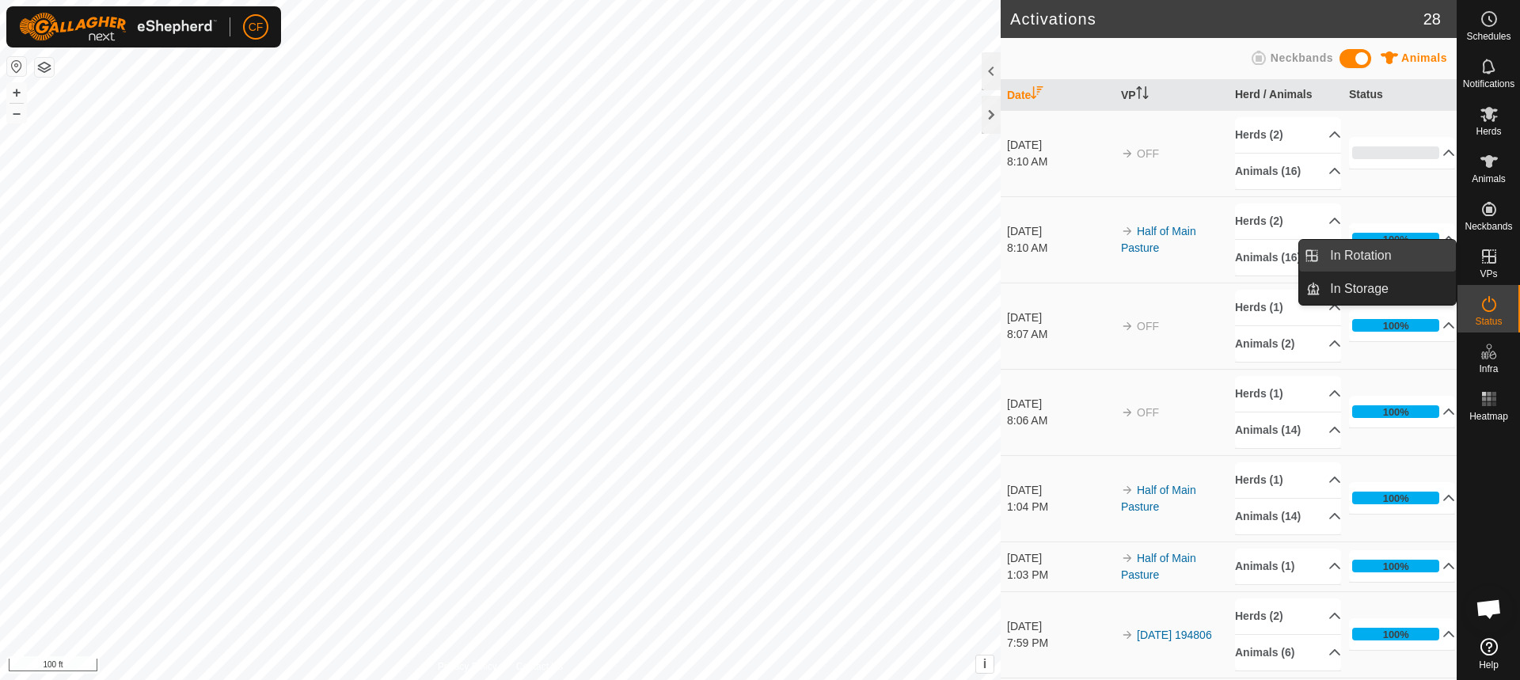
click at [1382, 247] on link "In Rotation" at bounding box center [1387, 256] width 135 height 32
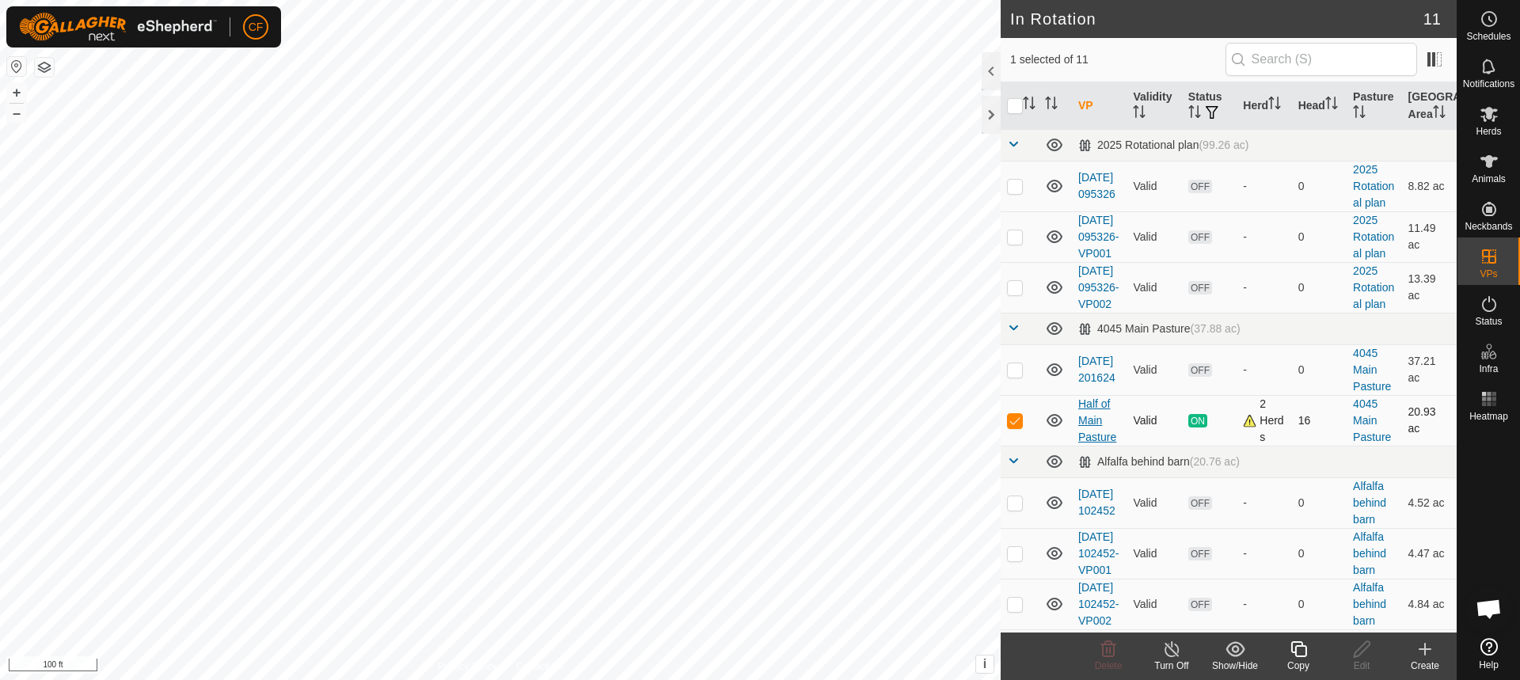
click at [1086, 443] on link "Half of Main Pasture" at bounding box center [1097, 420] width 38 height 46
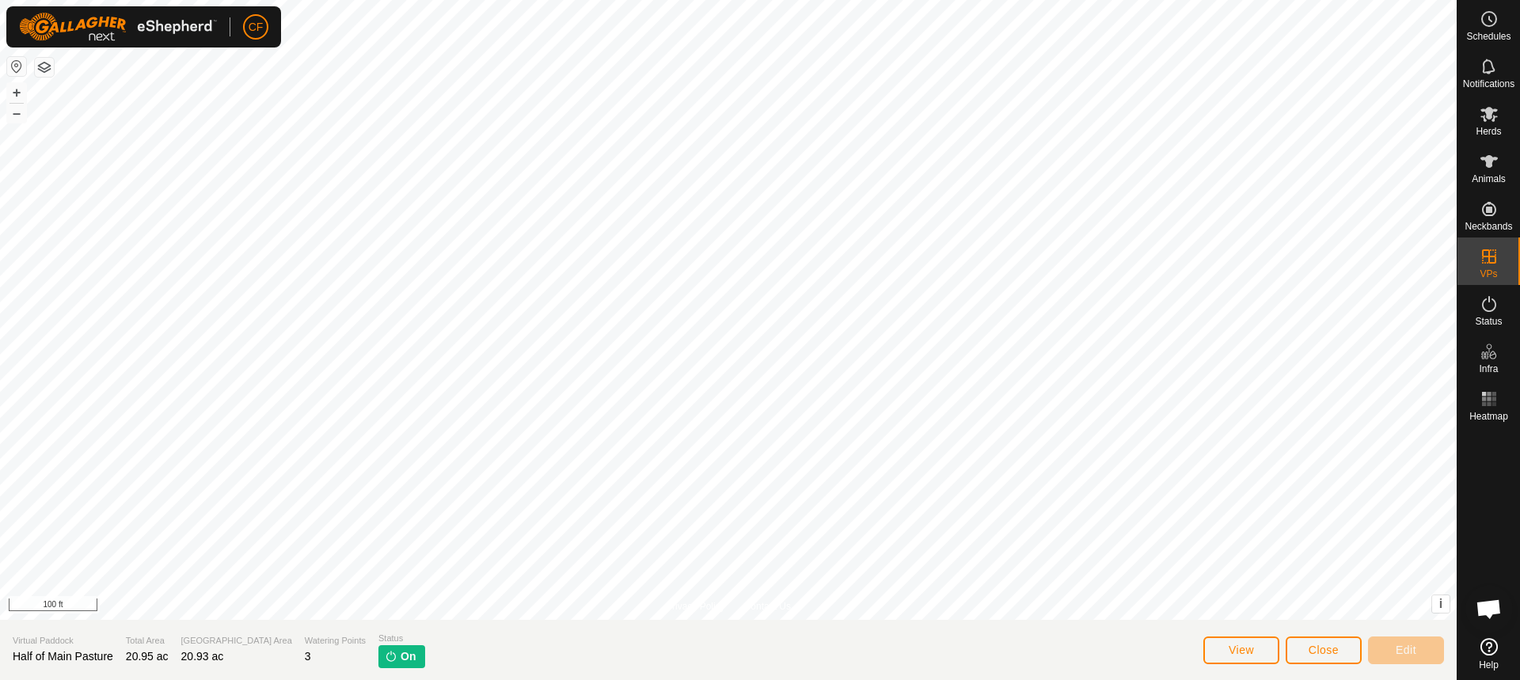
click at [401, 662] on span "On" at bounding box center [408, 656] width 15 height 17
click at [1239, 647] on span "View" at bounding box center [1240, 650] width 25 height 13
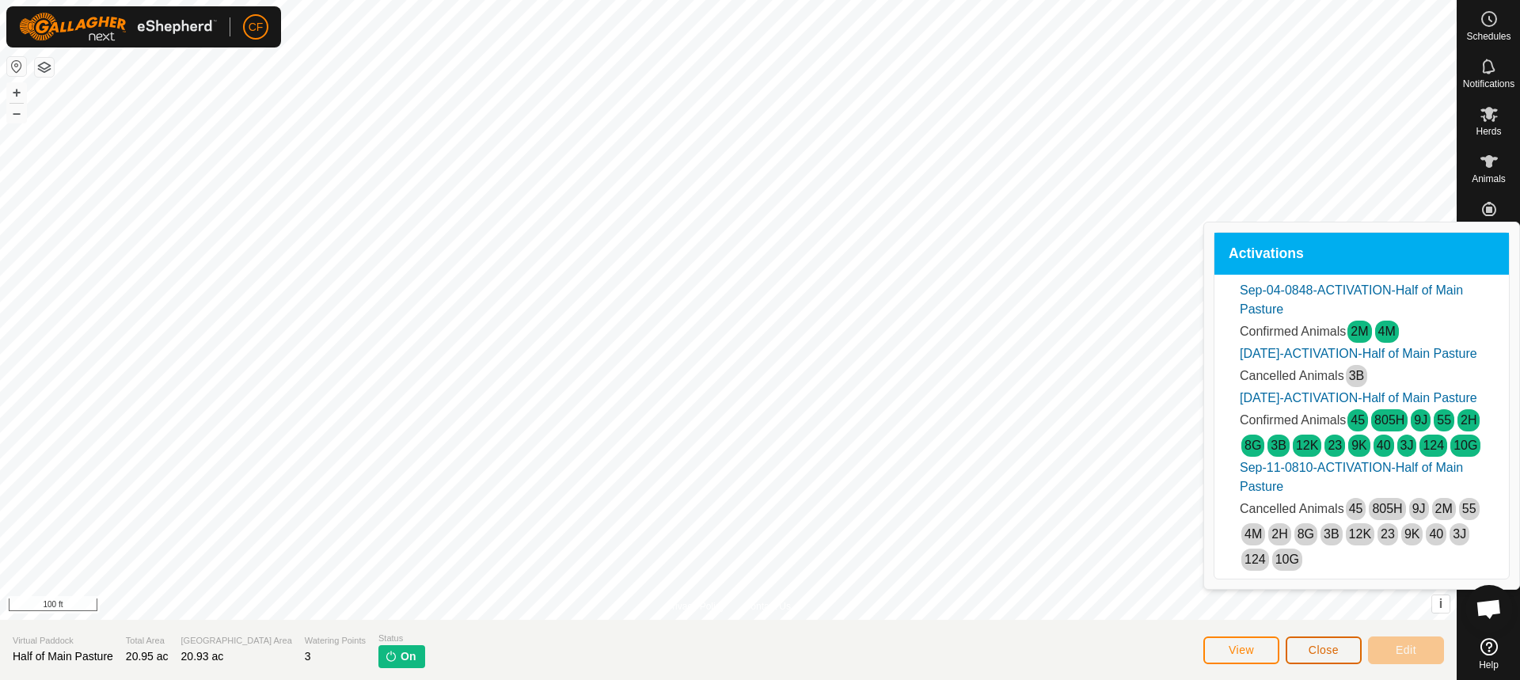
click at [1335, 655] on span "Close" at bounding box center [1323, 650] width 30 height 13
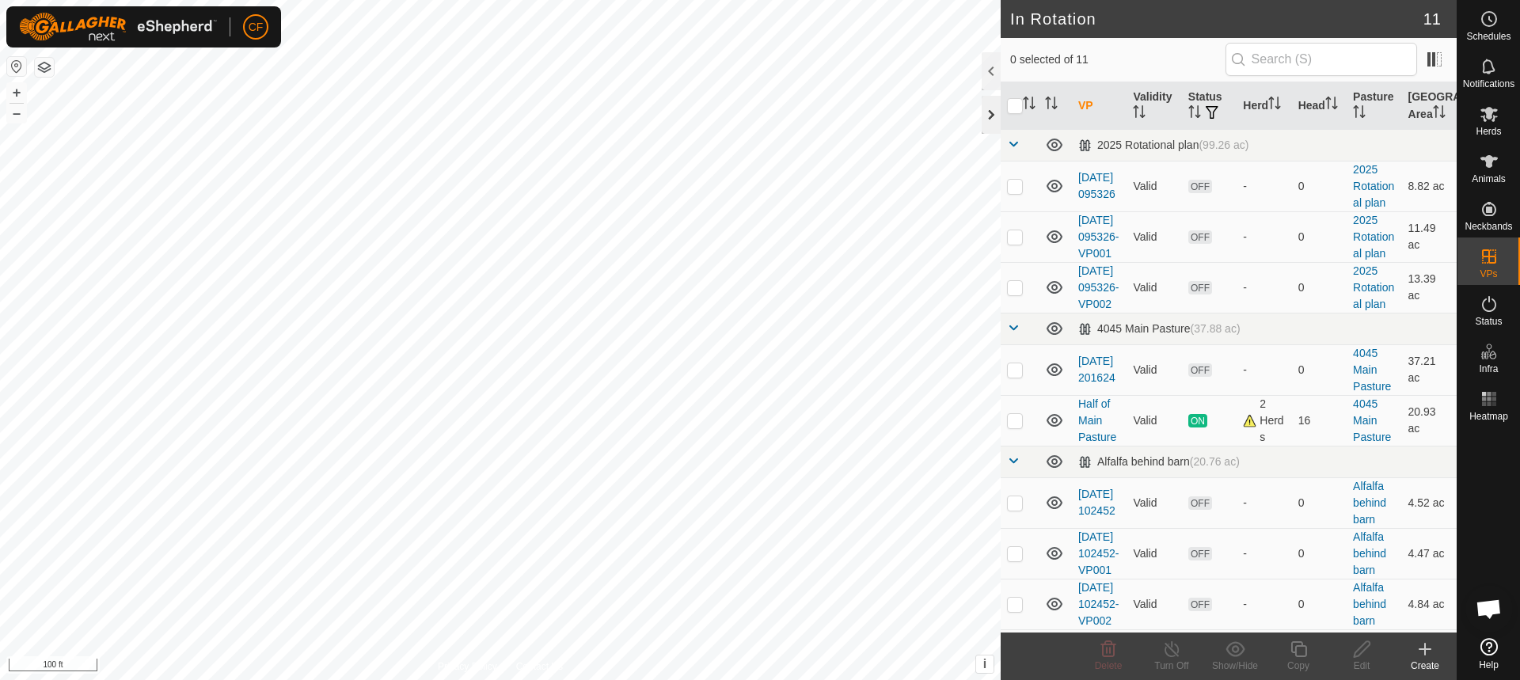
click at [988, 115] on div at bounding box center [990, 115] width 19 height 38
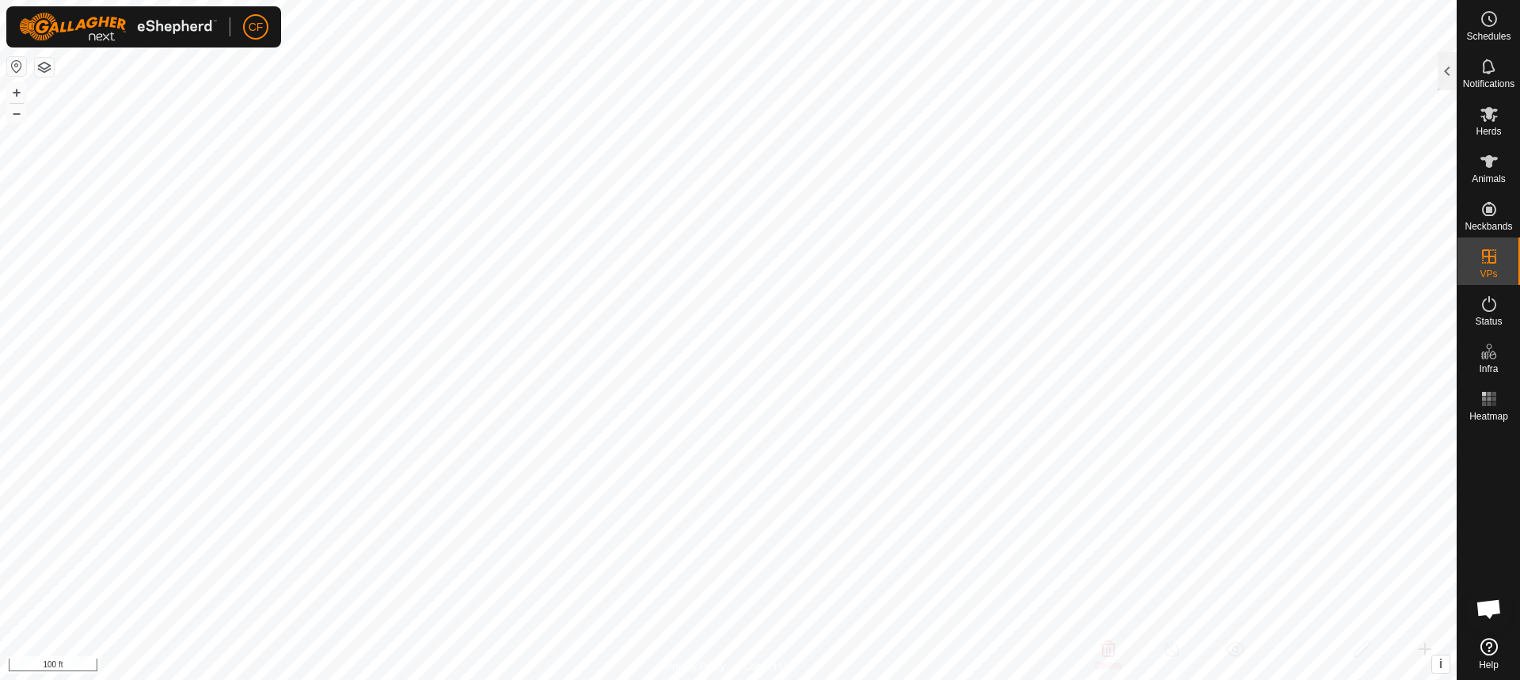
checkbox input "true"
click at [1490, 171] on es-animals-svg-icon at bounding box center [1489, 161] width 28 height 25
click at [1486, 118] on icon at bounding box center [1488, 113] width 19 height 19
click at [1447, 65] on div at bounding box center [1446, 71] width 19 height 38
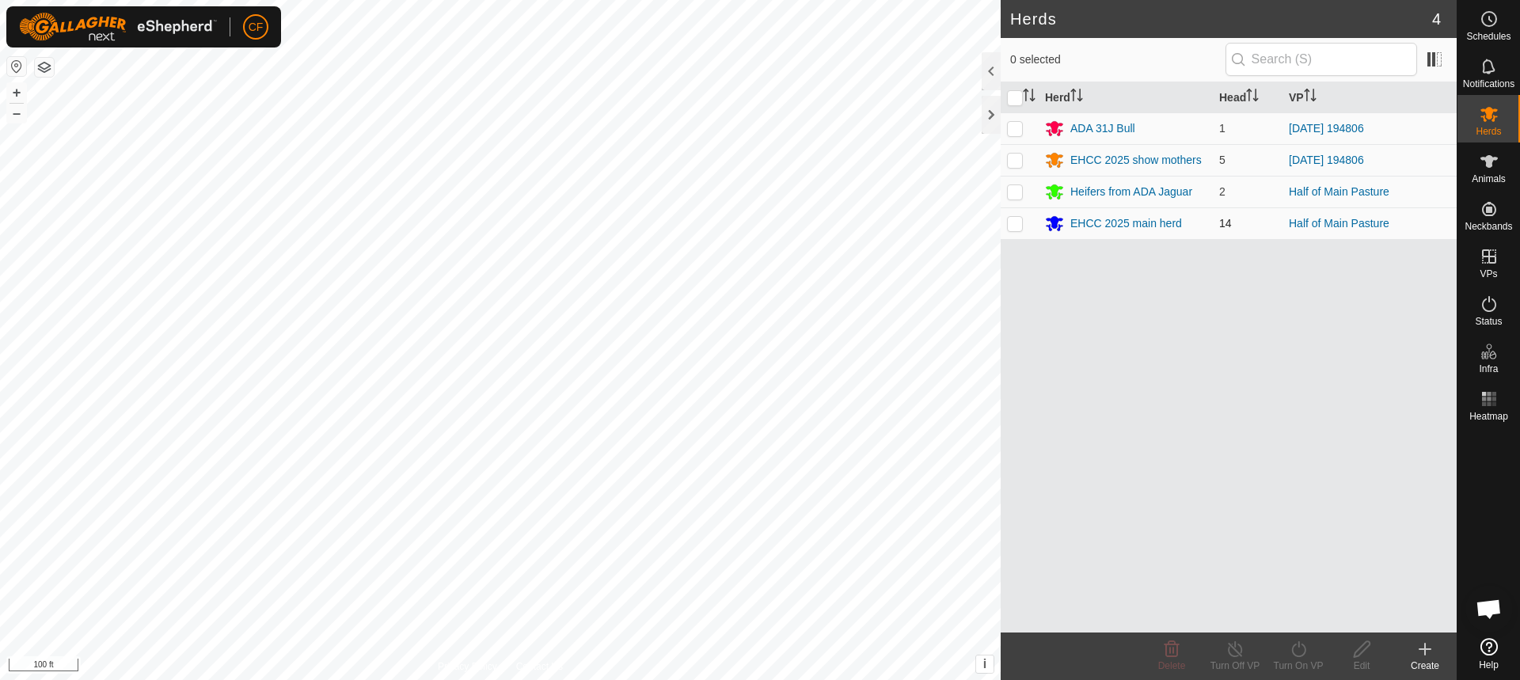
click at [1021, 224] on p-checkbox at bounding box center [1015, 223] width 16 height 13
checkbox input "true"
click at [1021, 190] on p-checkbox at bounding box center [1015, 191] width 16 height 13
checkbox input "true"
click at [1293, 639] on div "Turn On VP" at bounding box center [1297, 655] width 63 height 47
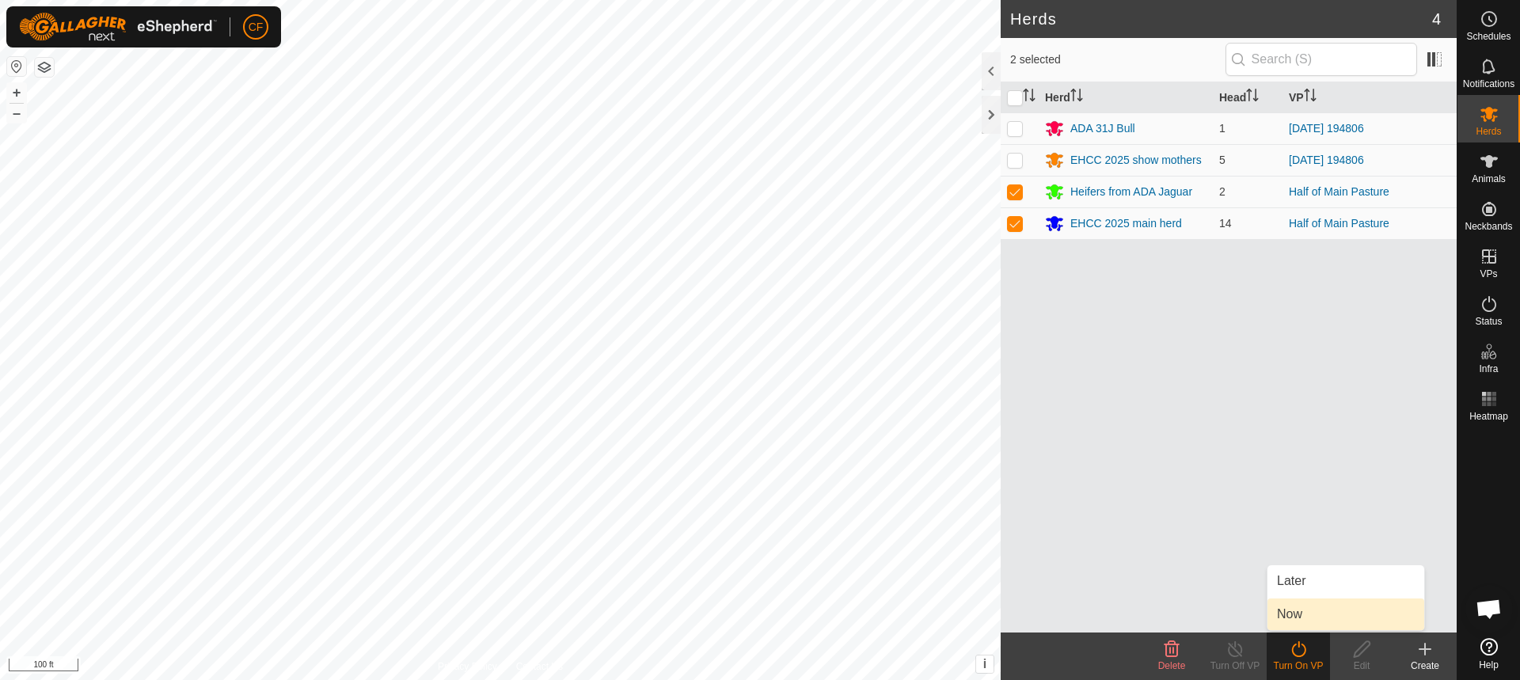
click at [1306, 617] on link "Now" at bounding box center [1345, 614] width 157 height 32
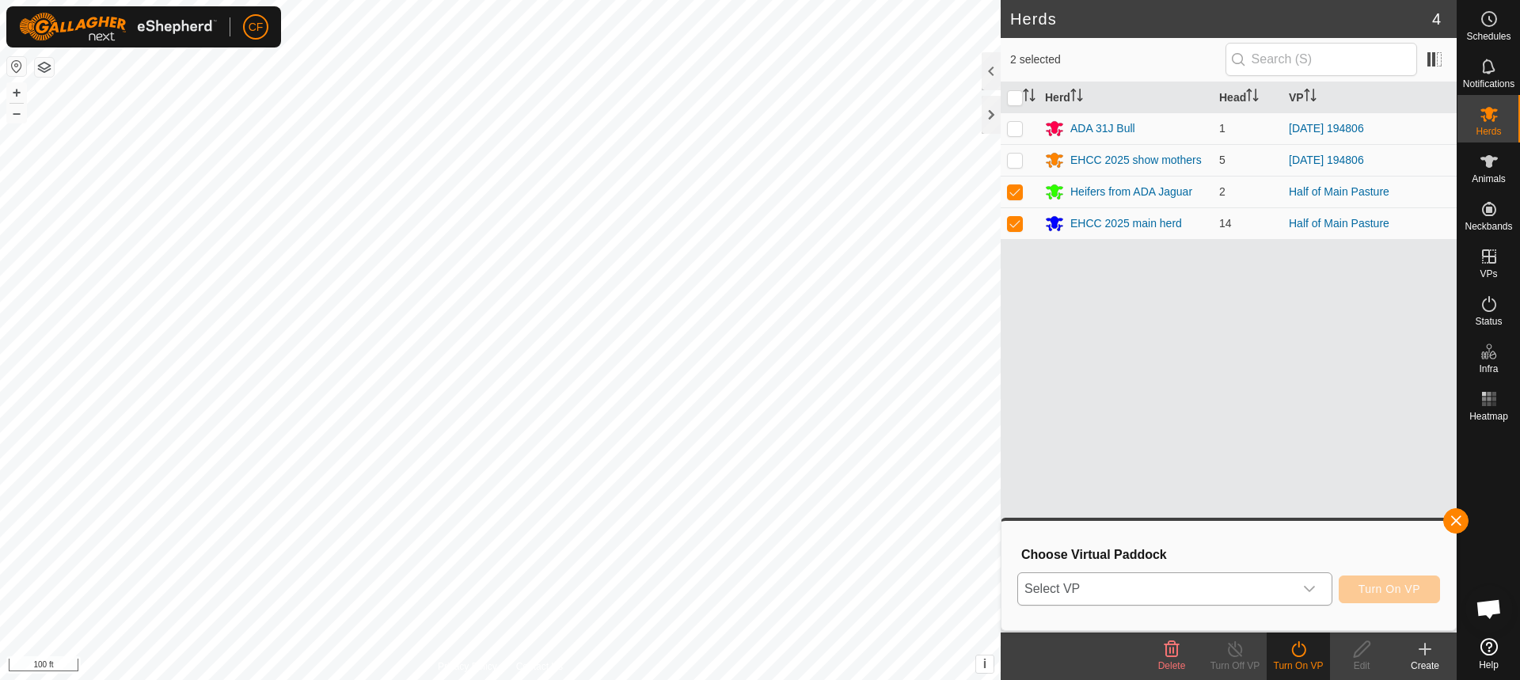
click at [1308, 584] on icon "dropdown trigger" at bounding box center [1309, 589] width 13 height 13
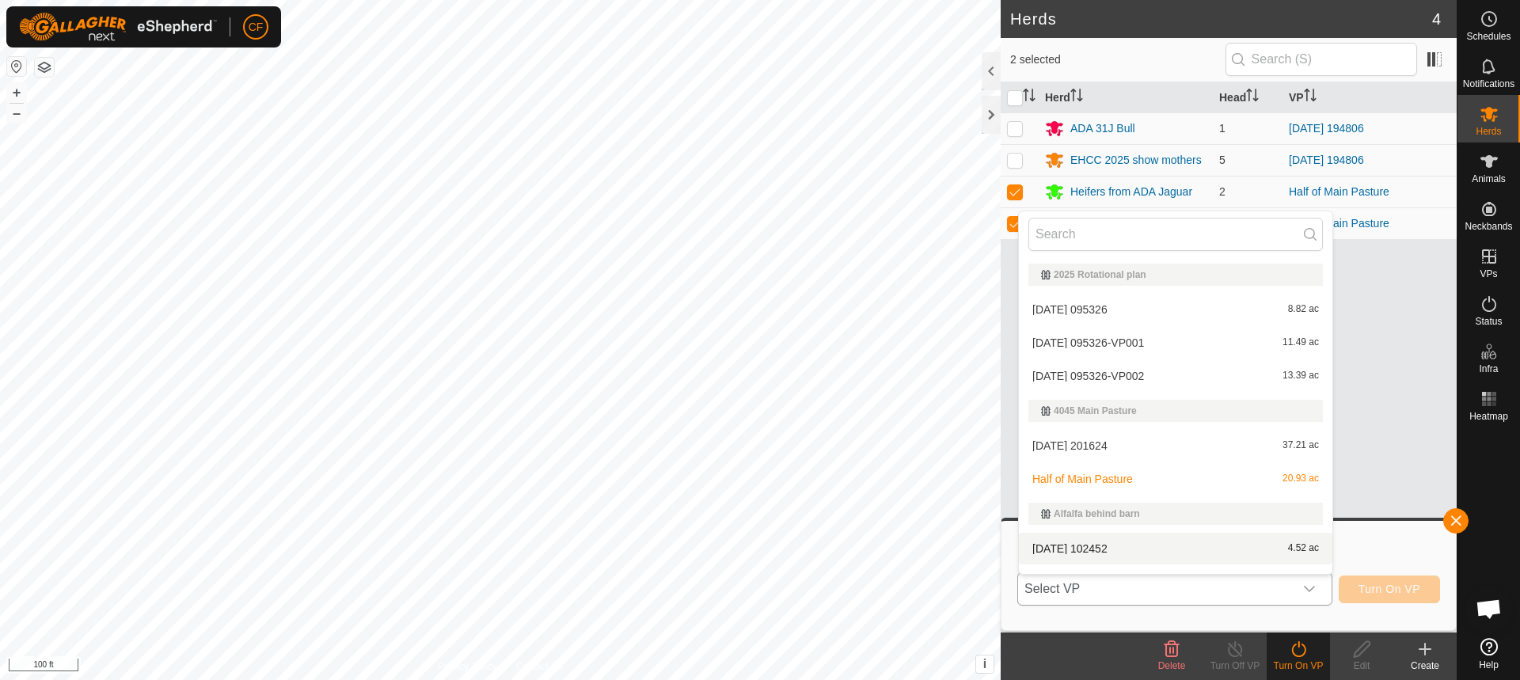
scroll to position [24, 0]
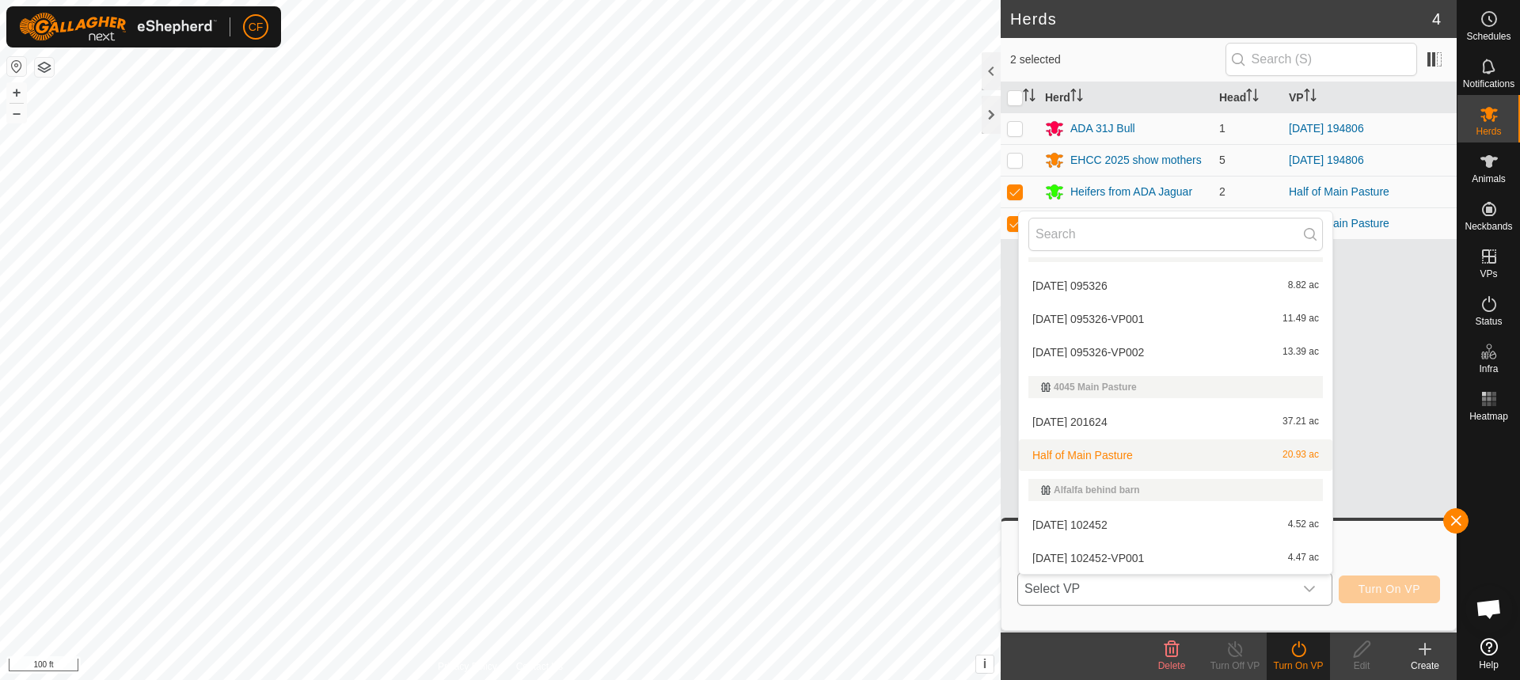
click at [1091, 457] on li "Half of Main Pasture 20.93 ac" at bounding box center [1175, 455] width 313 height 32
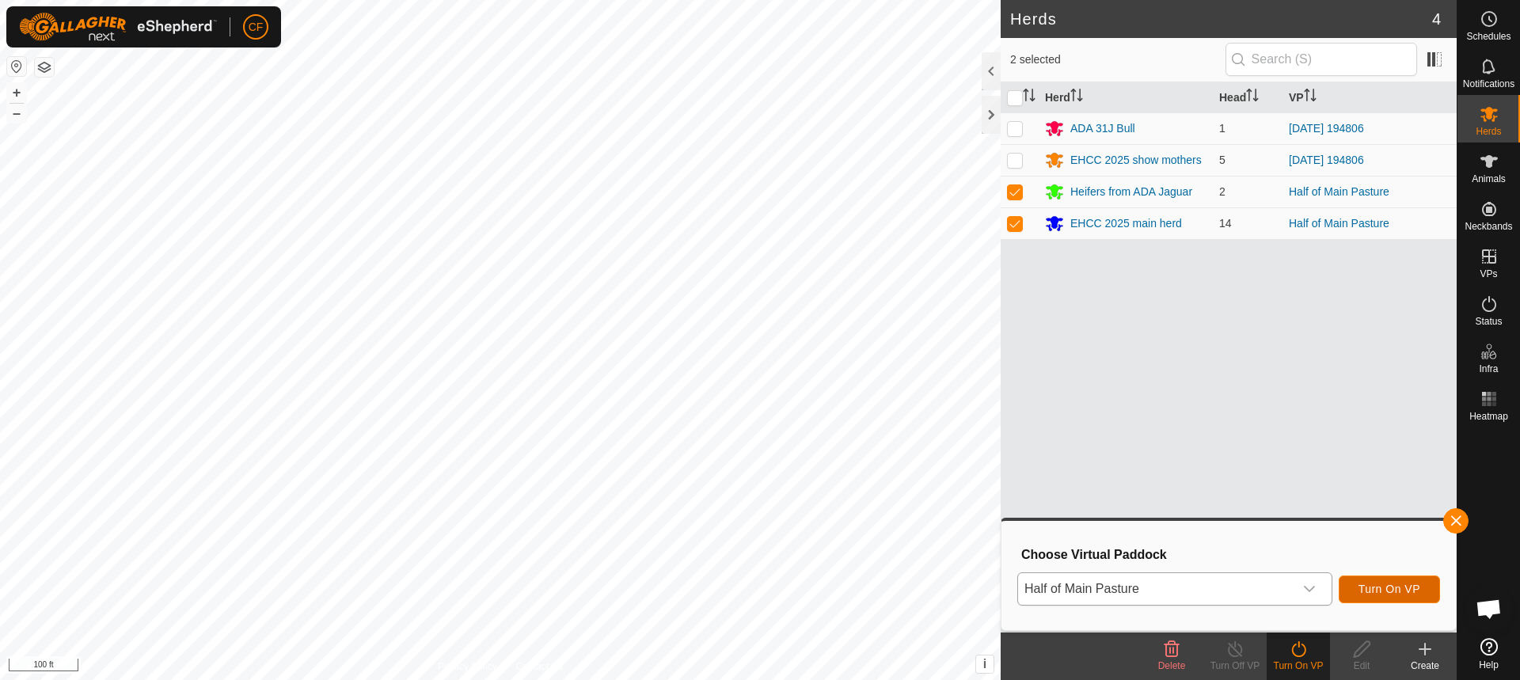
click at [1379, 583] on span "Turn On VP" at bounding box center [1389, 589] width 62 height 13
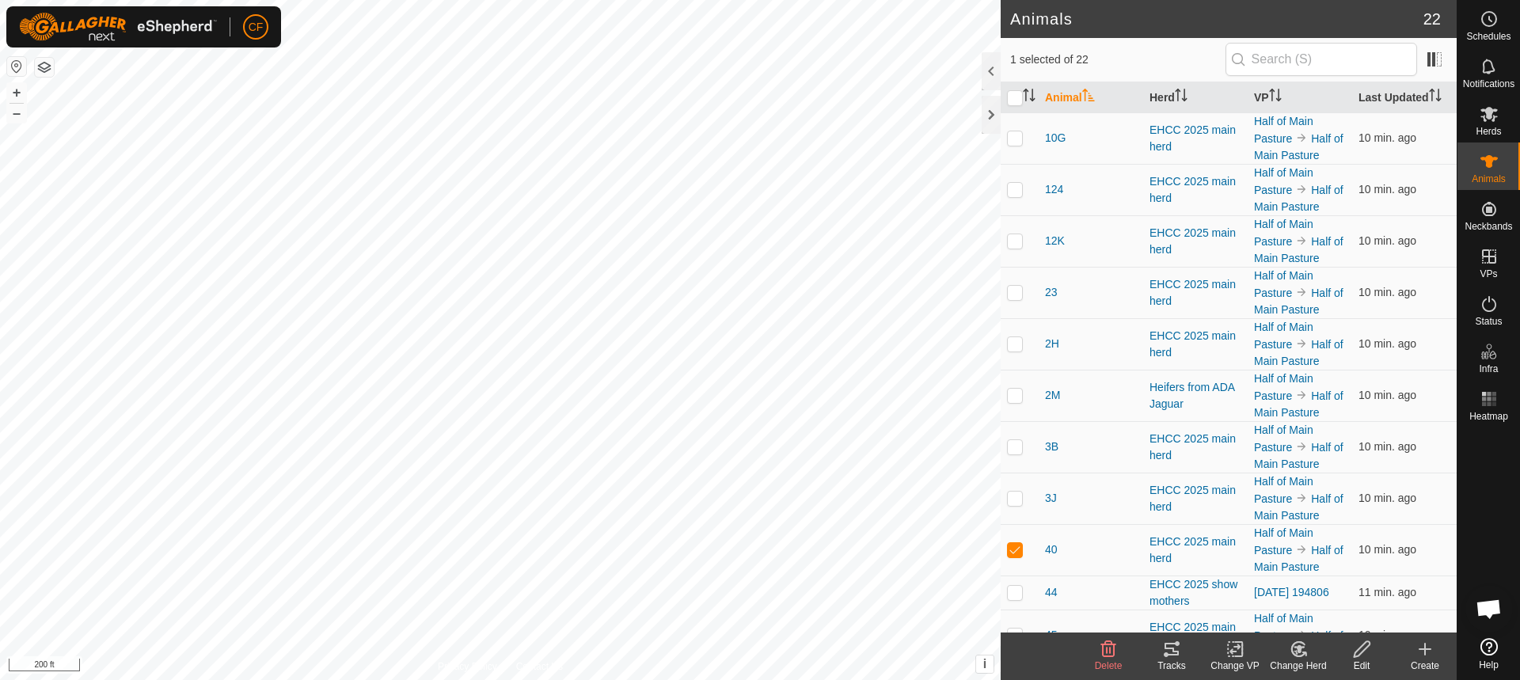
click at [1168, 649] on icon at bounding box center [1171, 649] width 14 height 13
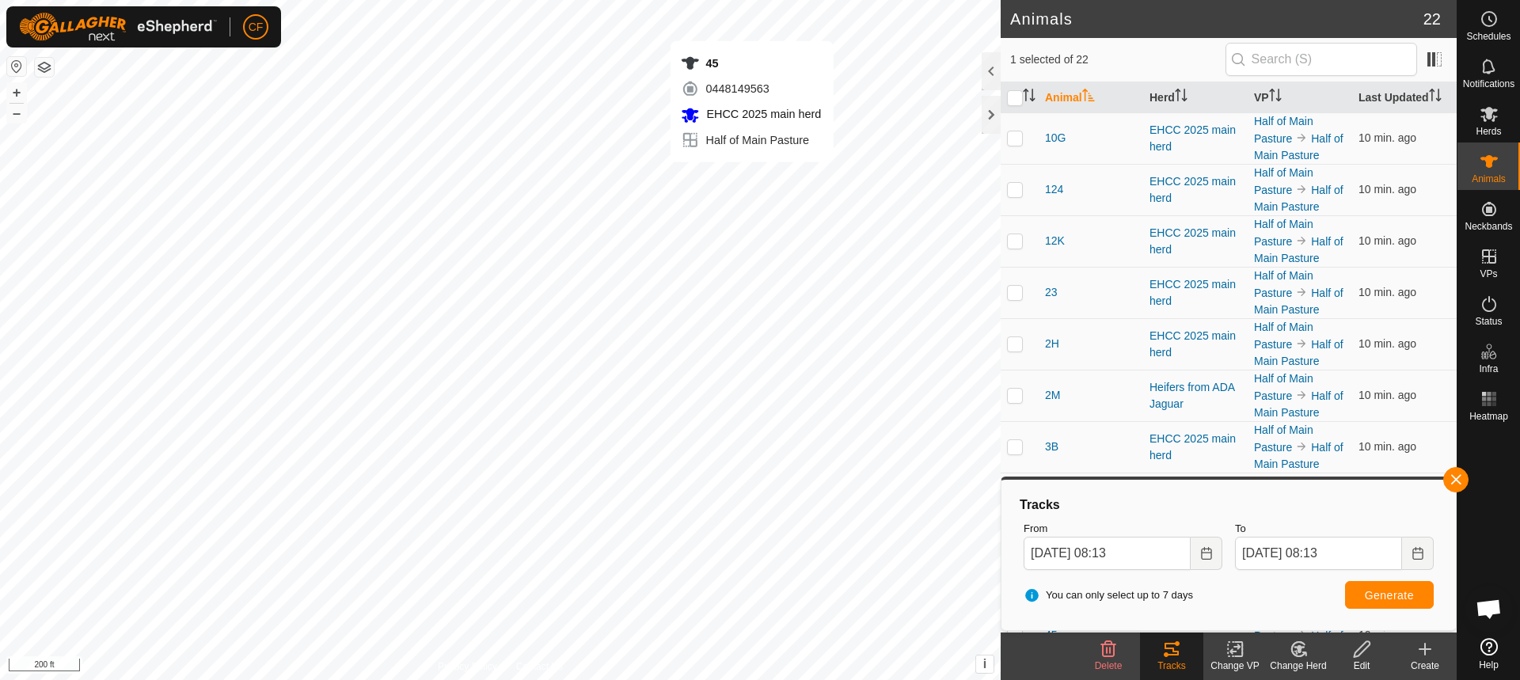
checkbox input "false"
checkbox input "true"
click at [1467, 478] on button "button" at bounding box center [1455, 479] width 25 height 25
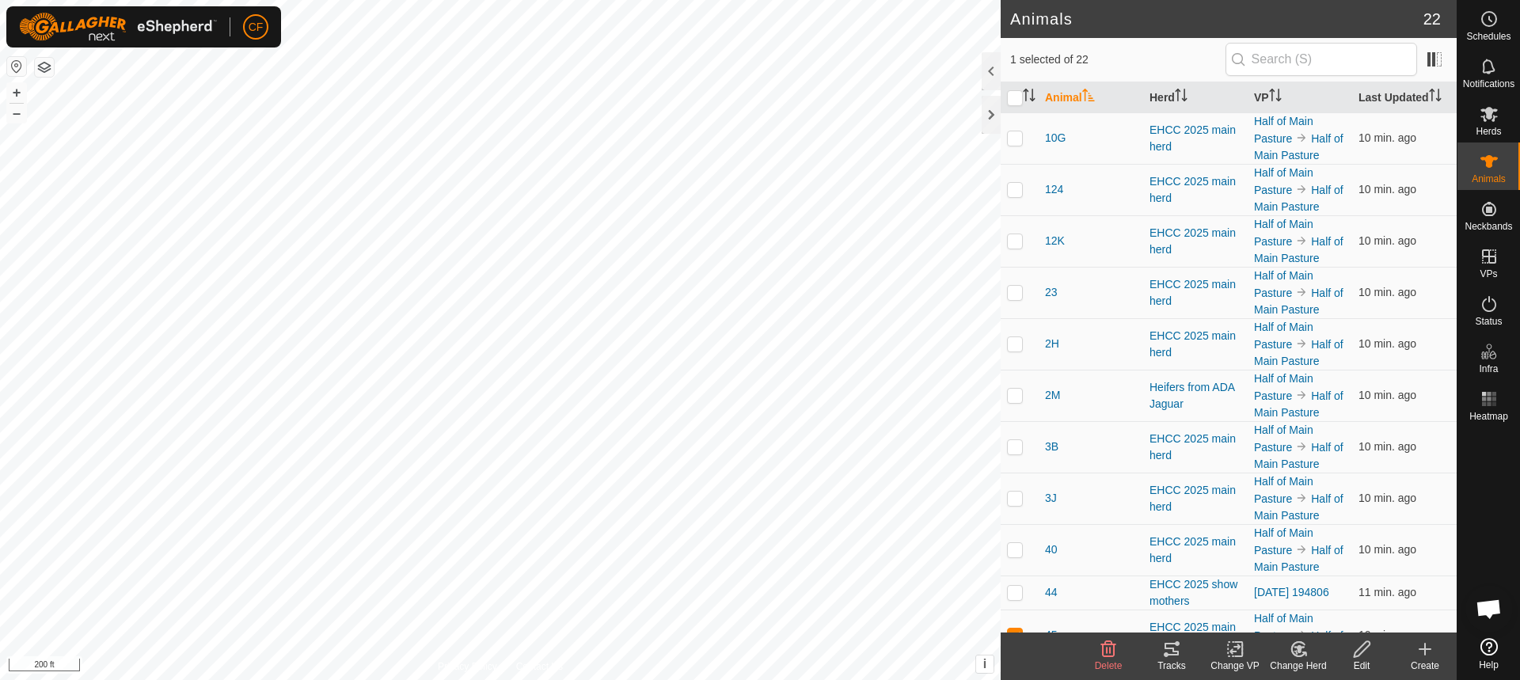
click at [1167, 644] on icon at bounding box center [1171, 649] width 14 height 13
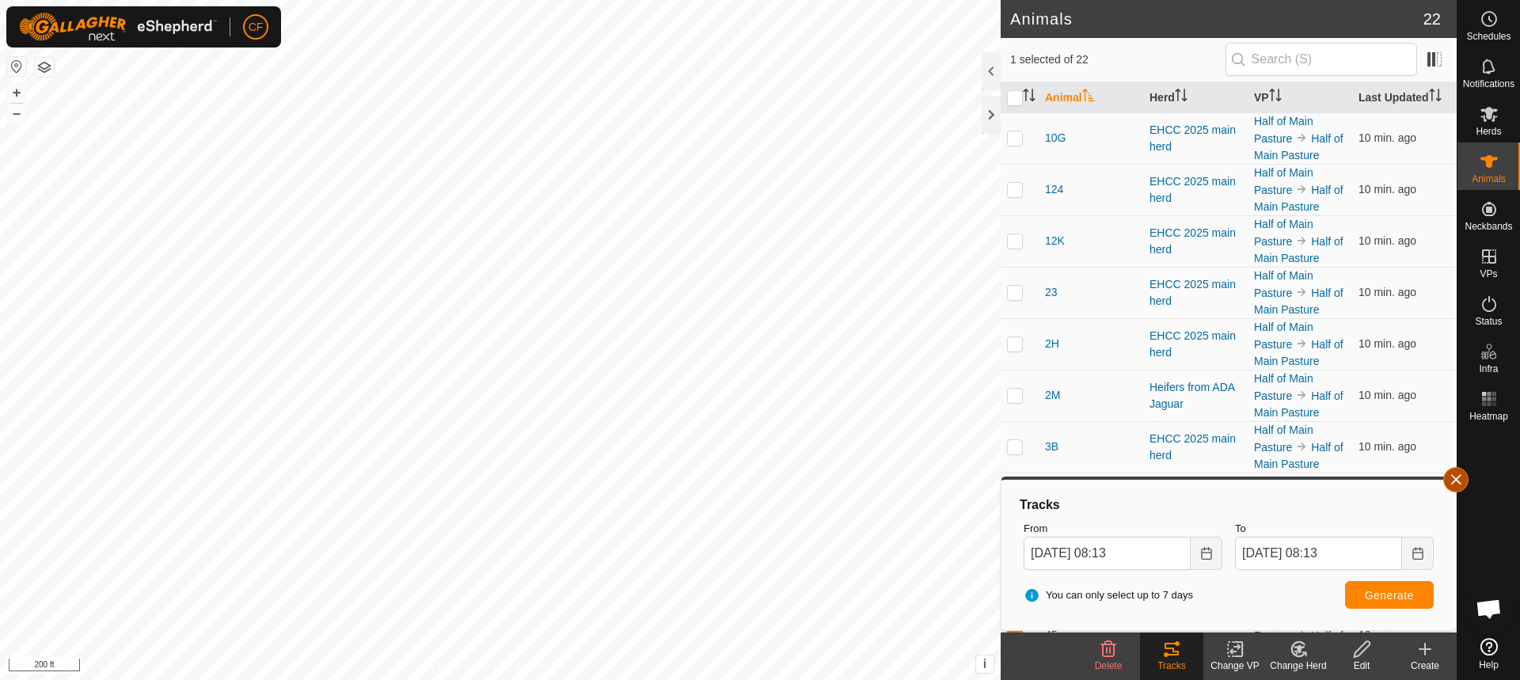
click at [1457, 480] on button "button" at bounding box center [1455, 479] width 25 height 25
